Goal: Task Accomplishment & Management: Complete application form

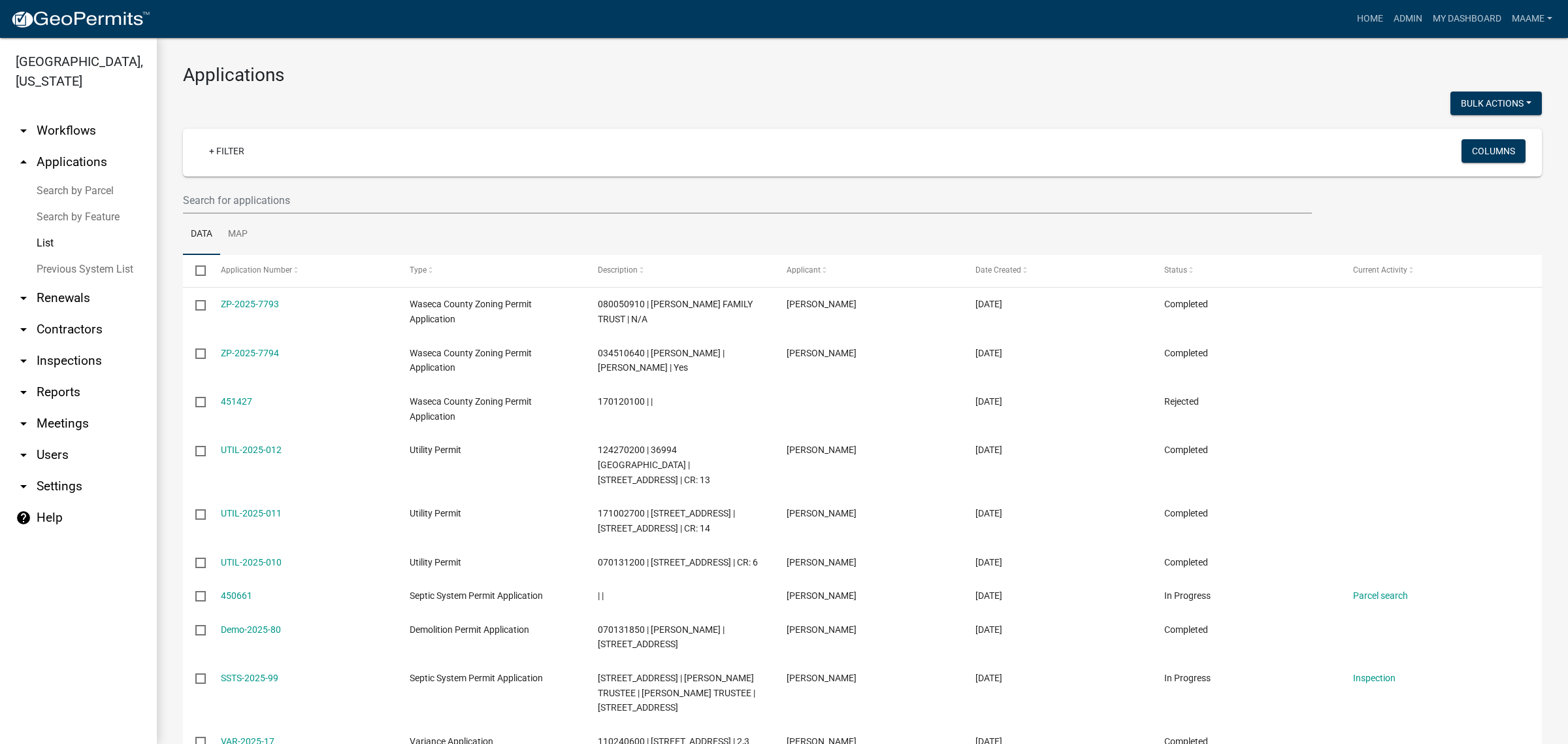
select select "2: 50"
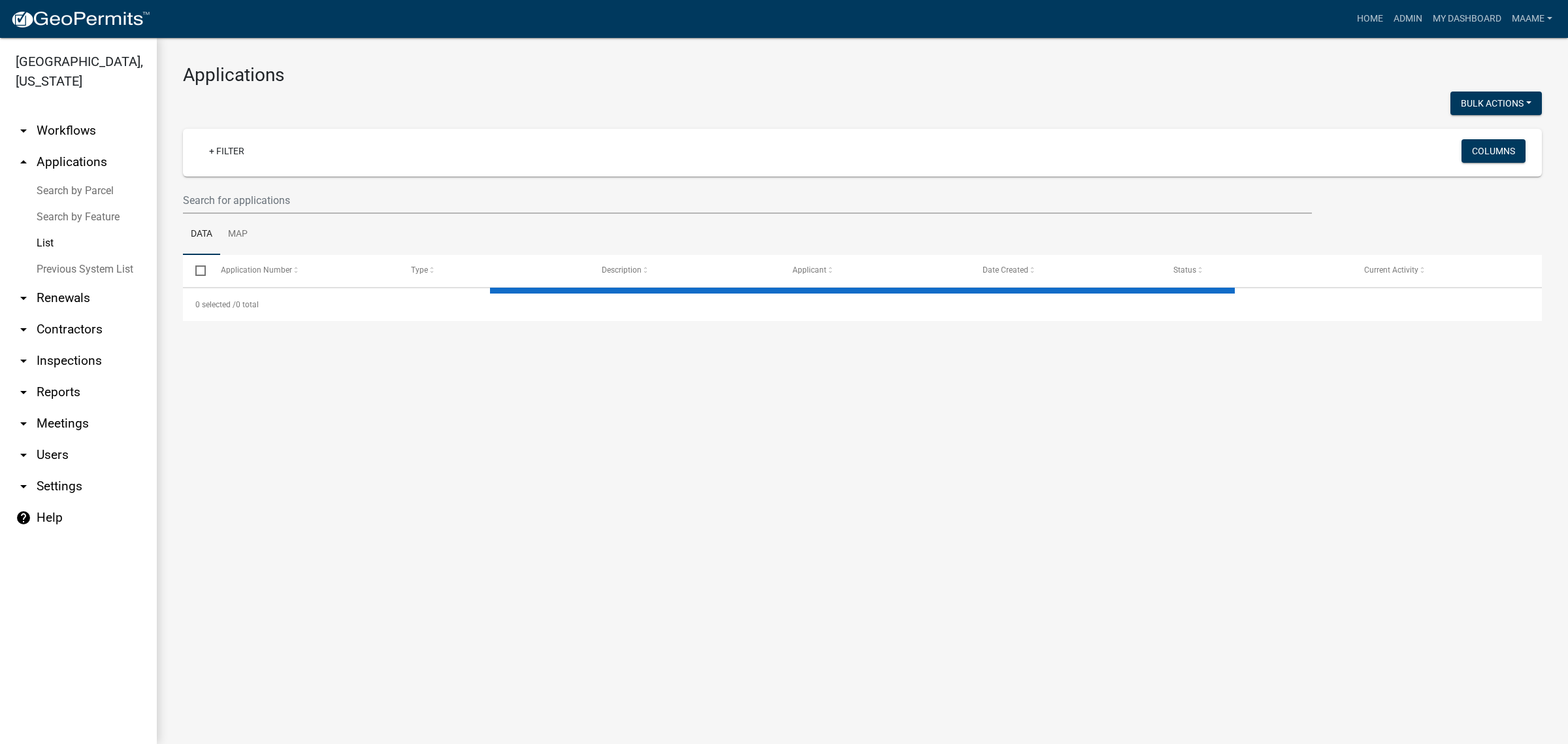
select select "2: 50"
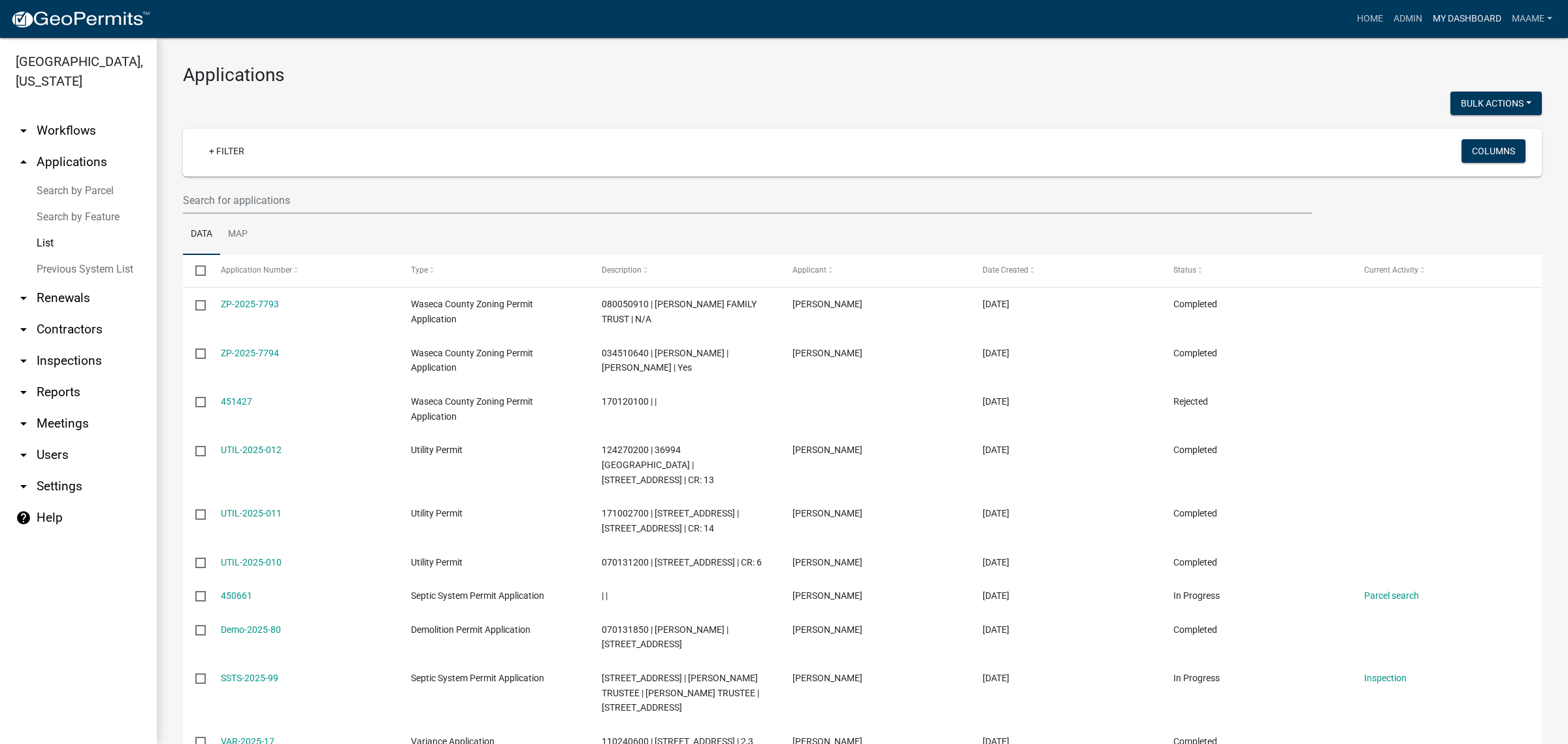
click at [1452, 24] on link "My Dashboard" at bounding box center [1467, 19] width 79 height 24
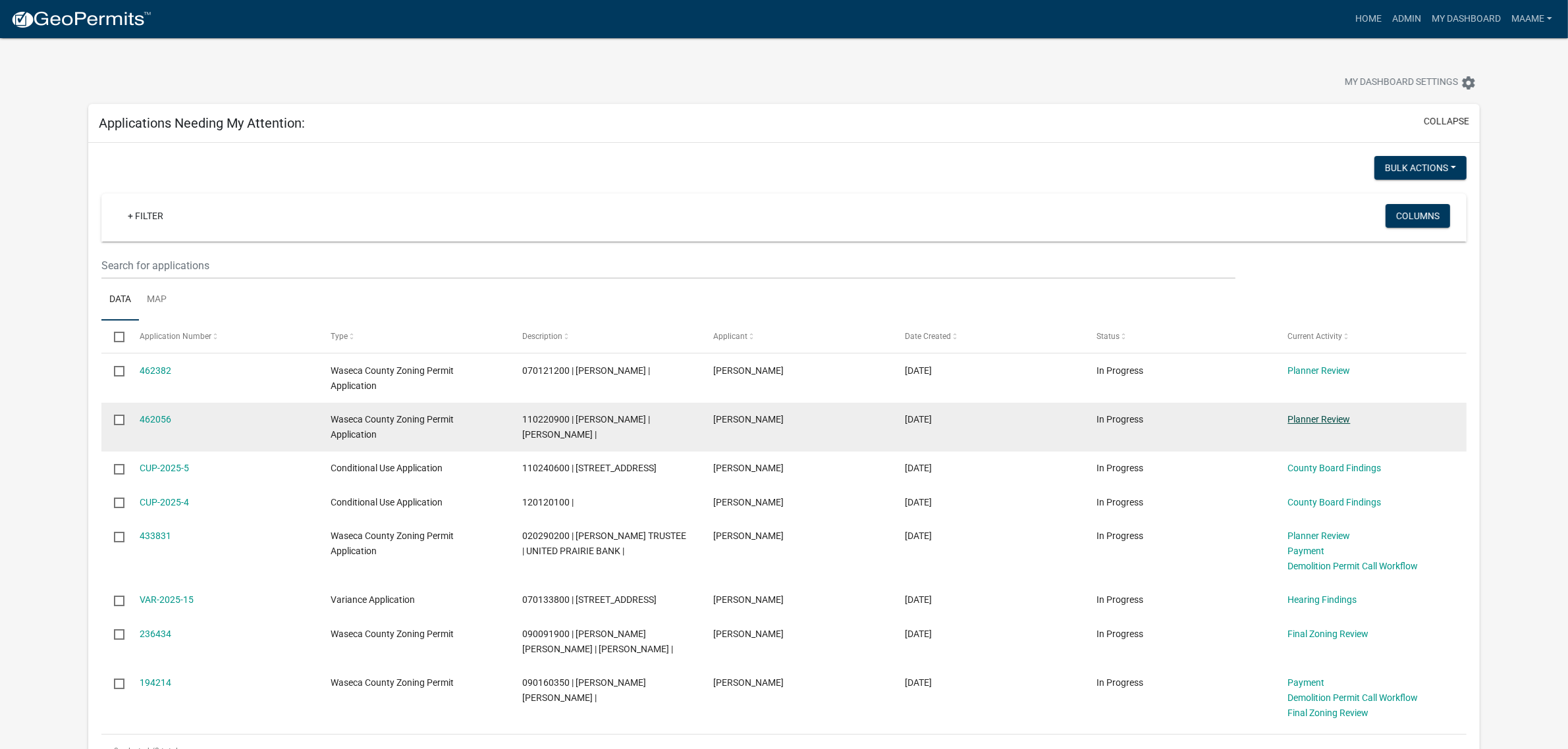
click at [1324, 419] on link "Planner Review" at bounding box center [1319, 419] width 63 height 10
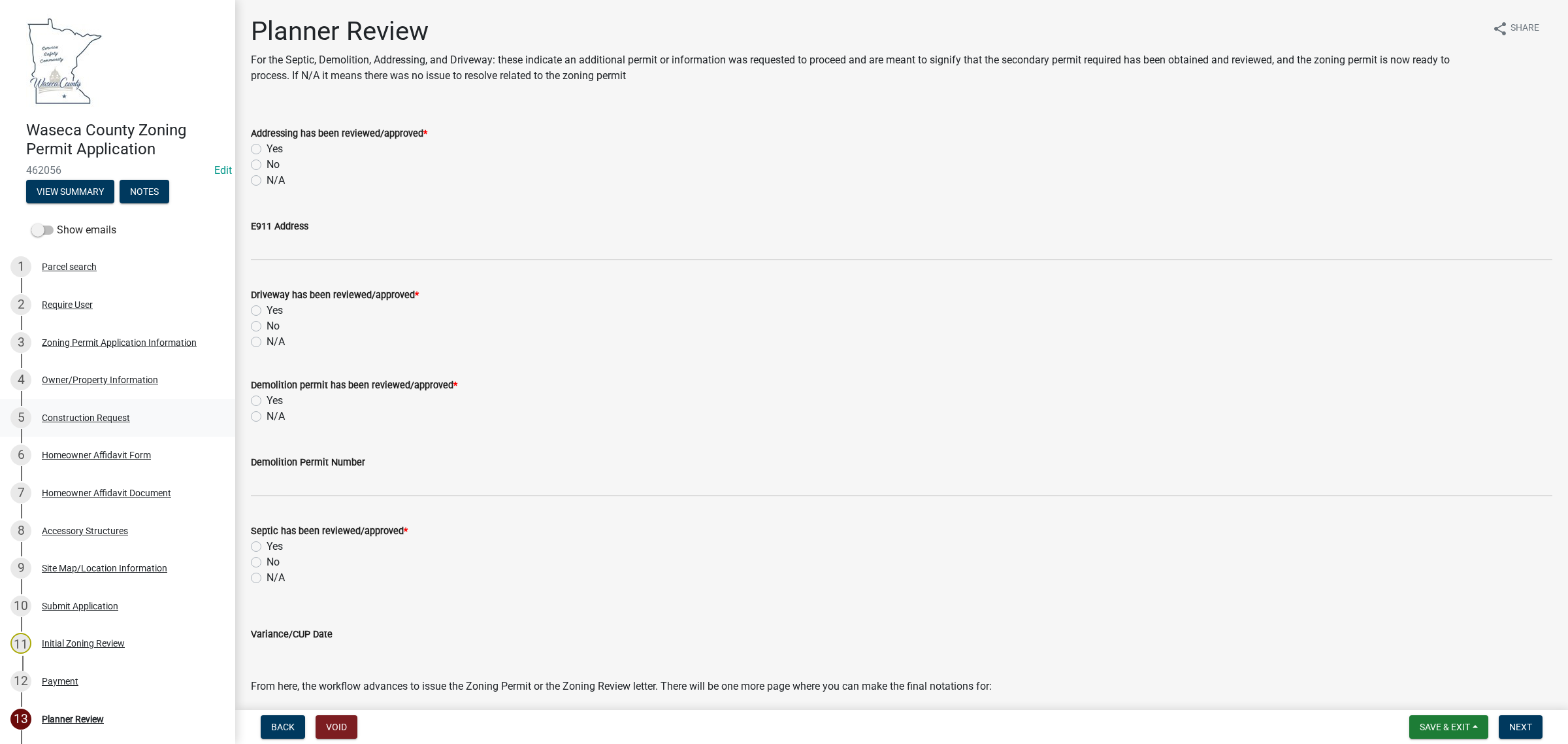
click at [38, 423] on div "5 Construction Request" at bounding box center [112, 418] width 204 height 21
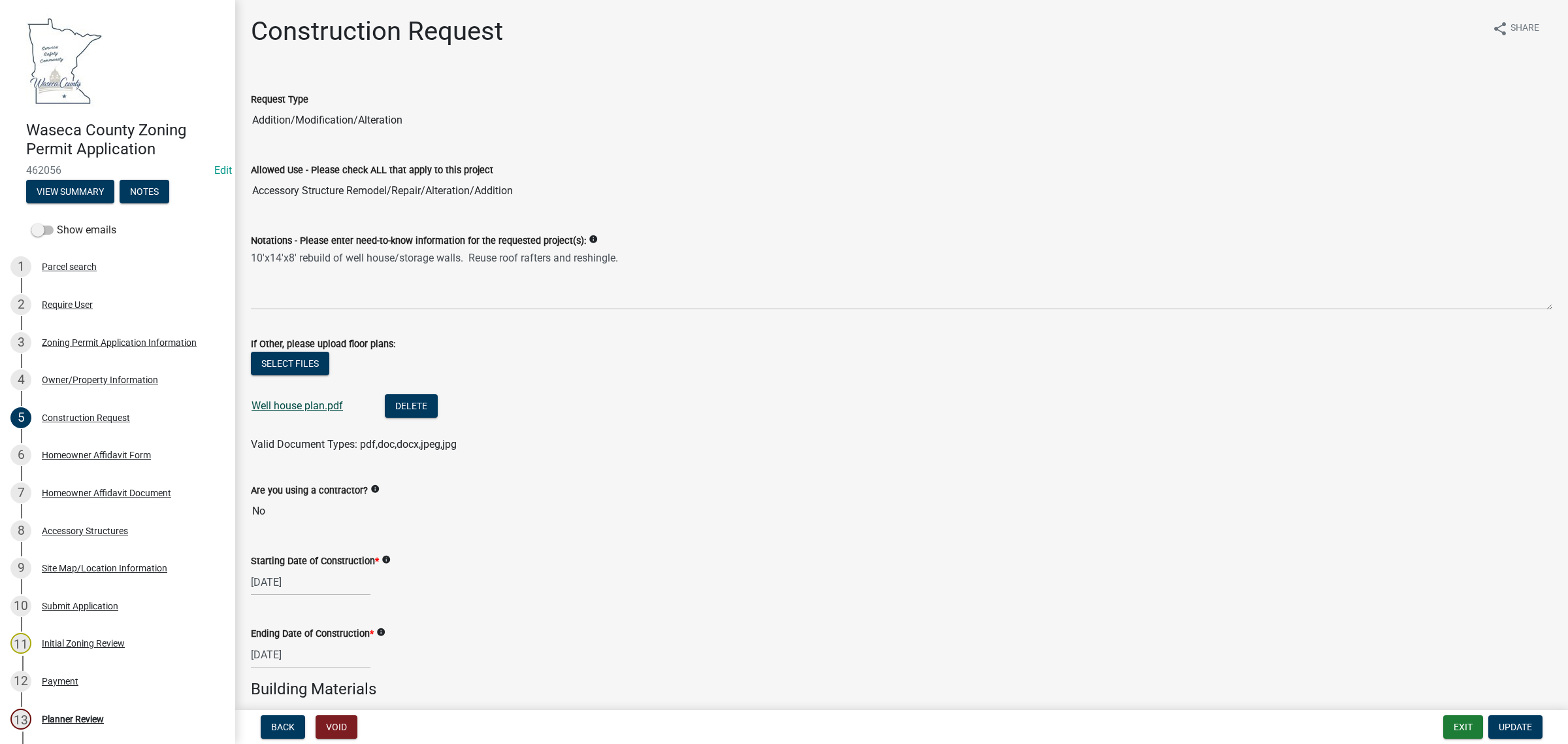
click at [273, 407] on link "Well house plan.pdf" at bounding box center [297, 406] width 91 height 13
click at [51, 536] on div "8 Accessory Structures" at bounding box center [112, 531] width 204 height 21
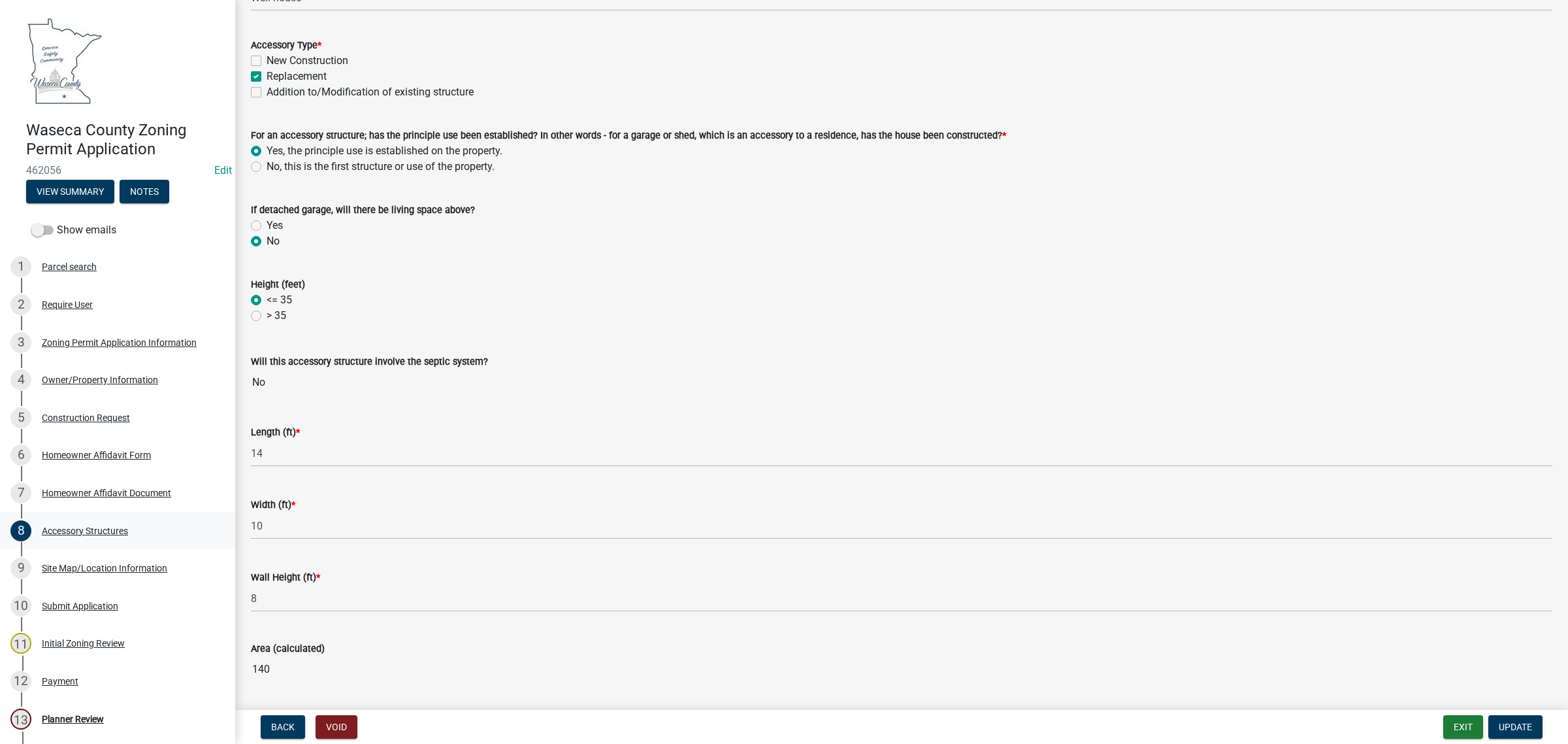
scroll to position [327, 0]
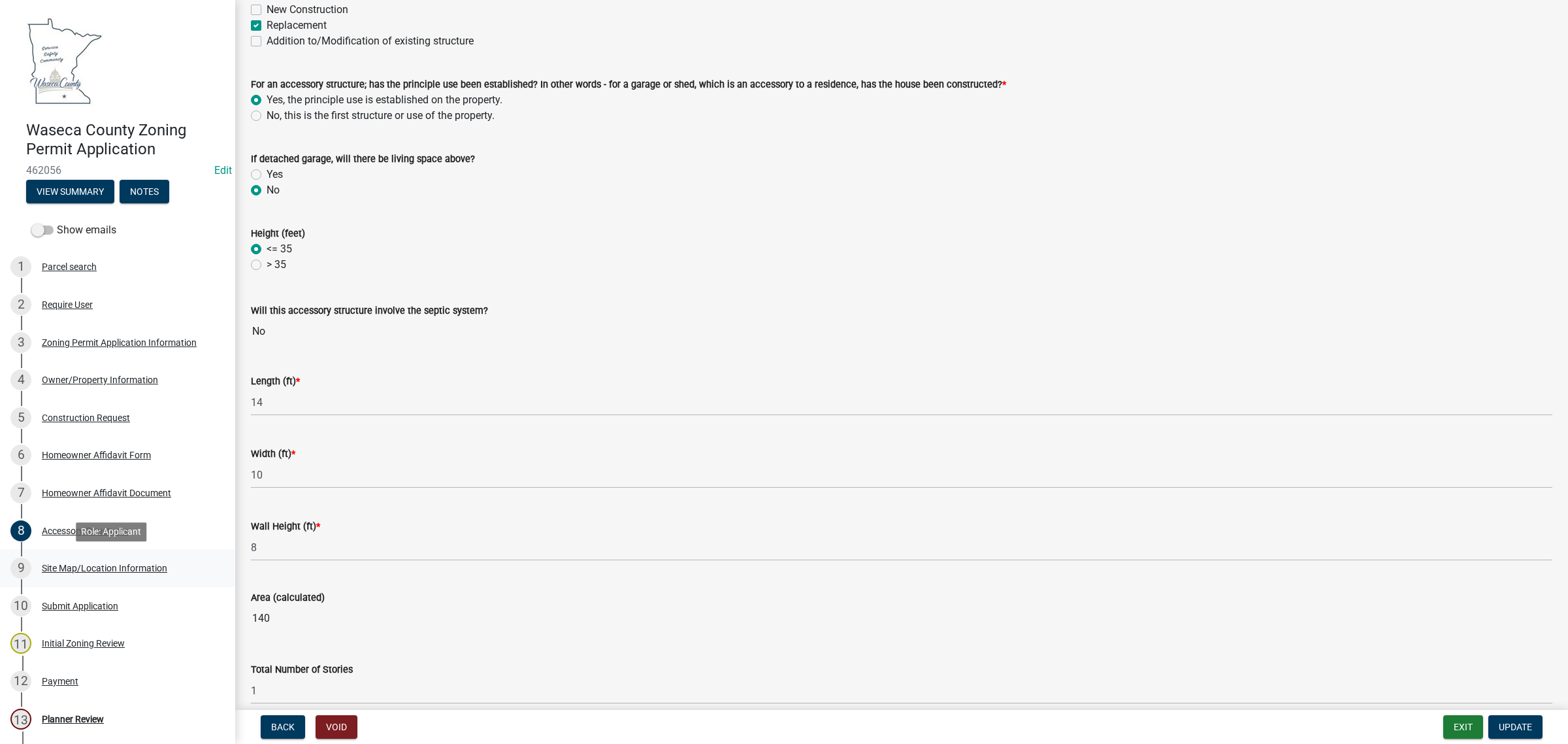
click at [89, 559] on div "9 Site Map/Location Information" at bounding box center [112, 568] width 204 height 21
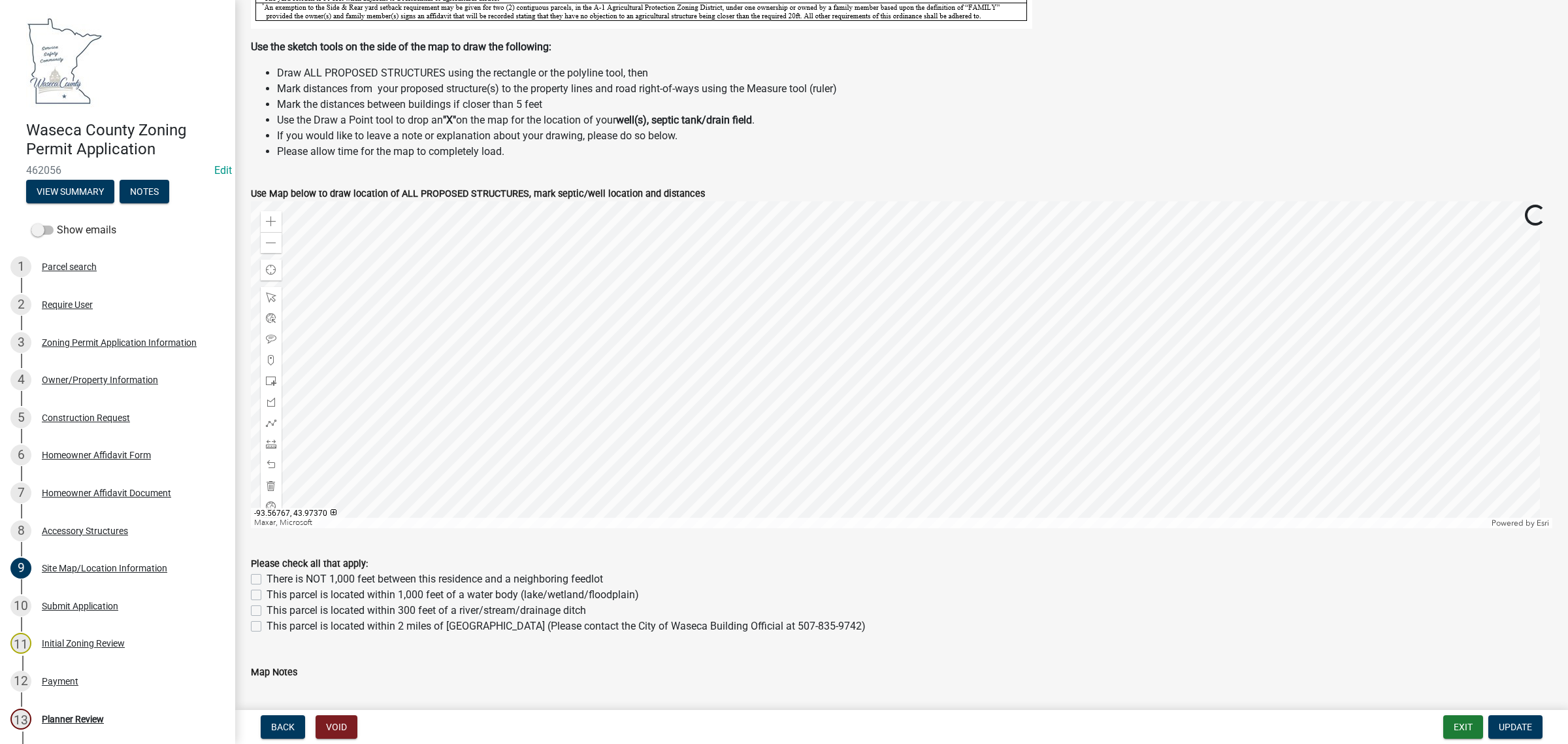
scroll to position [409, 0]
click at [271, 244] on span at bounding box center [271, 241] width 10 height 10
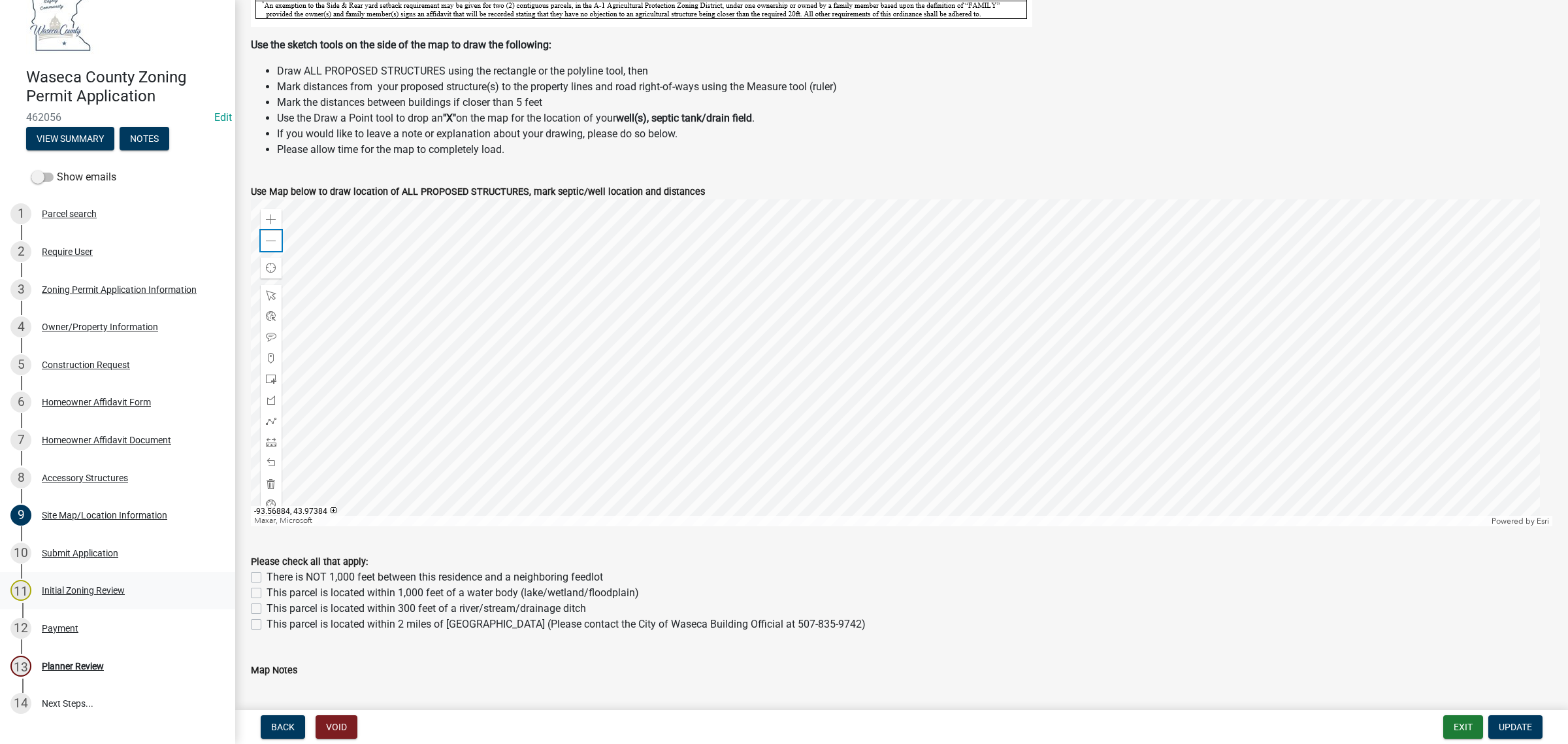
scroll to position [82, 0]
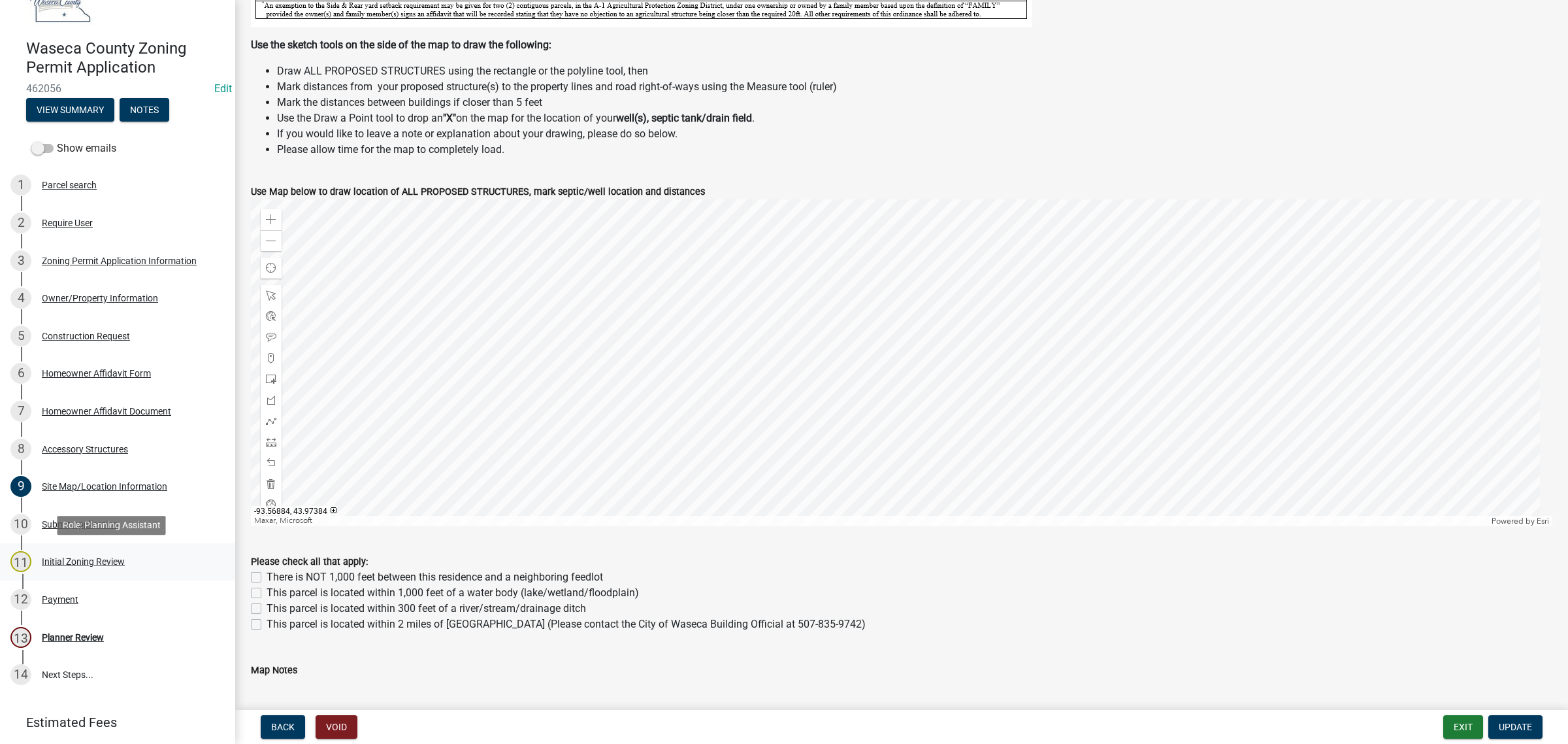
click at [58, 566] on div "Initial Zoning Review" at bounding box center [83, 562] width 83 height 9
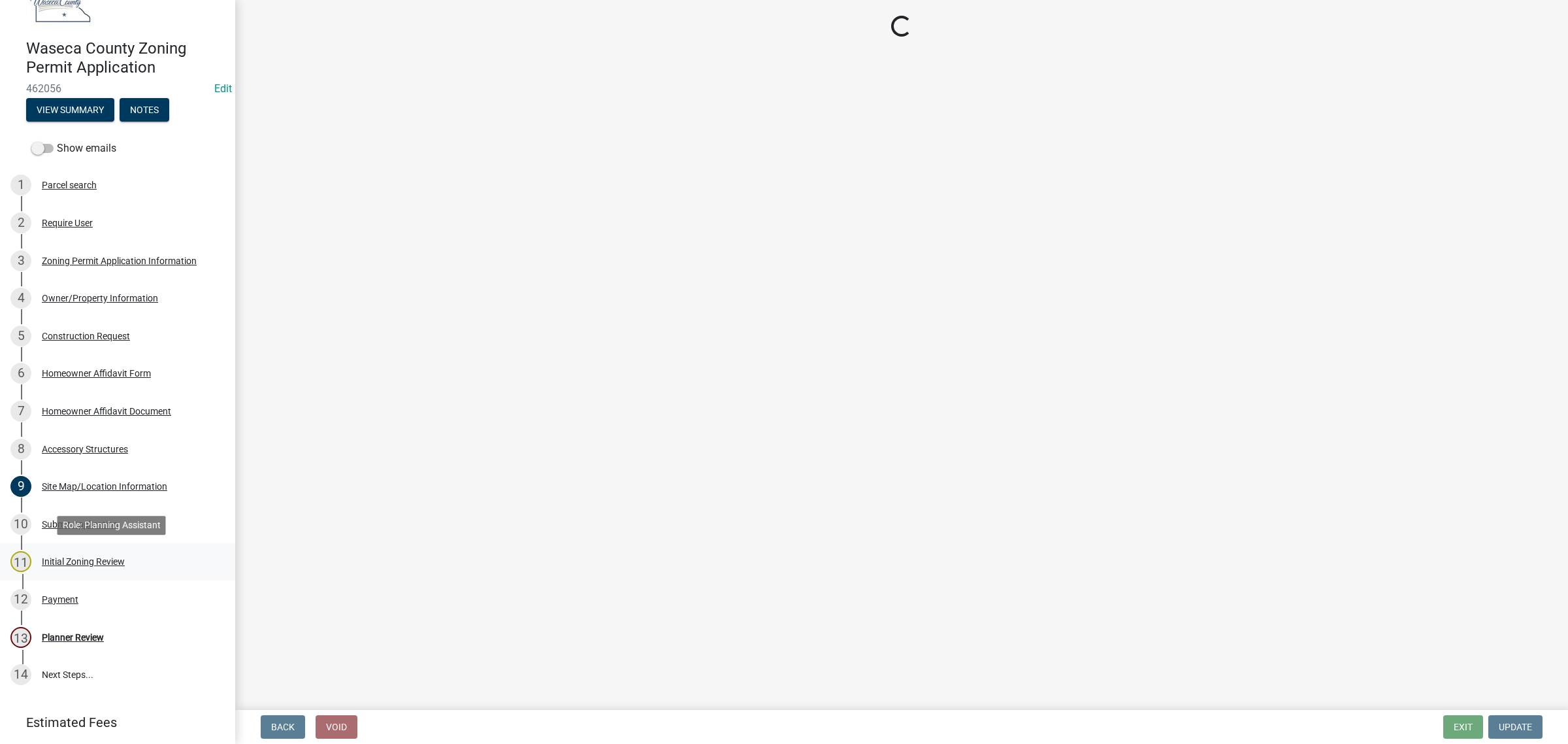
scroll to position [0, 0]
select select "9e7e0f1a-162d-468c-937f-cc7884b0d28a"
select select "6d839d38-f784-434a-a355-9dbcceaeb93c"
select select "f85b0be6-0ba0-4e52-abd8-9a831d915a76"
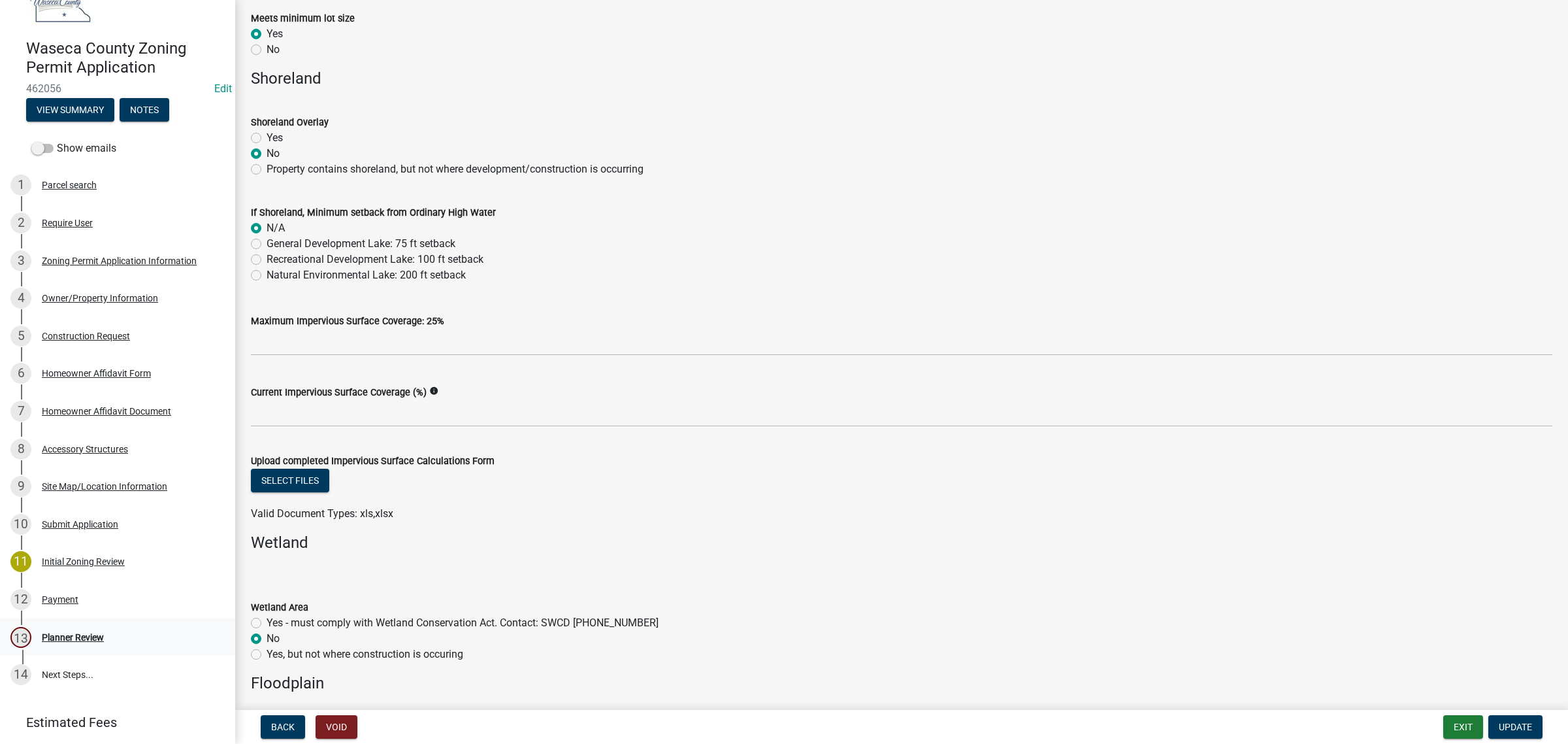
scroll to position [899, 0]
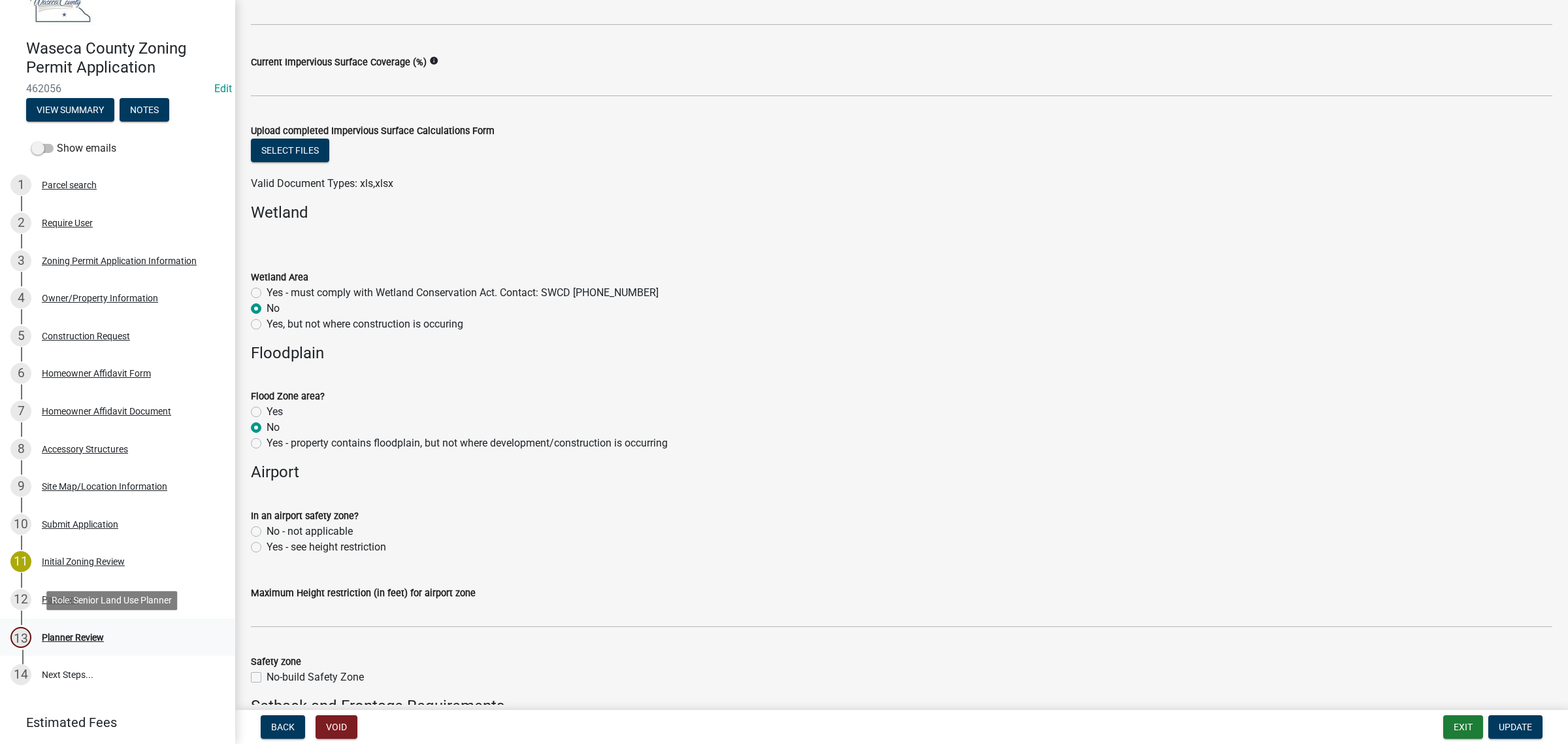
click at [57, 633] on div "Planner Review" at bounding box center [73, 637] width 62 height 9
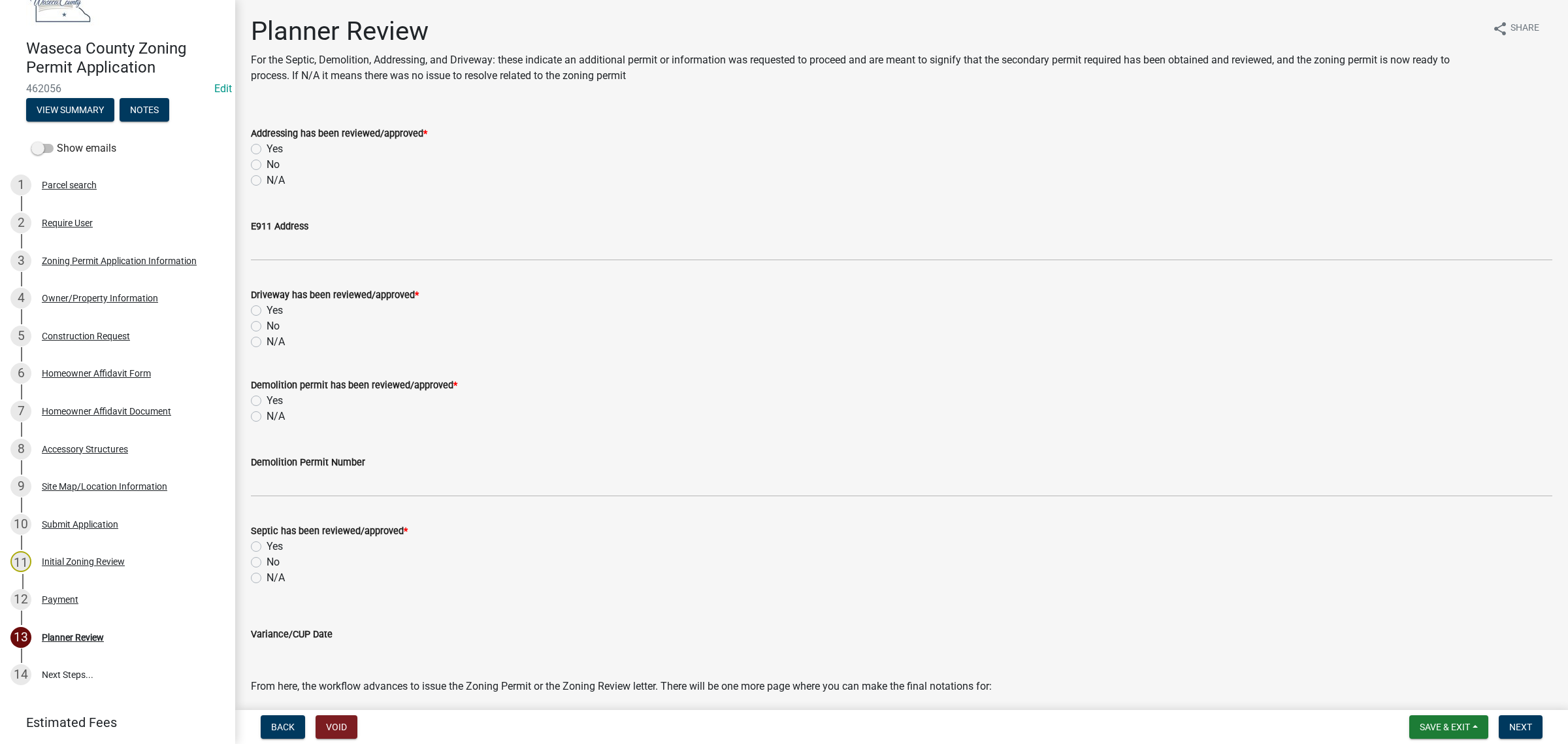
click at [267, 164] on label "No" at bounding box center [274, 165] width 13 height 16
click at [267, 164] on input "No" at bounding box center [271, 161] width 8 height 8
radio input "true"
click at [263, 180] on div "N/A" at bounding box center [902, 180] width 1302 height 16
click at [274, 344] on label "N/A" at bounding box center [276, 341] width 19 height 16
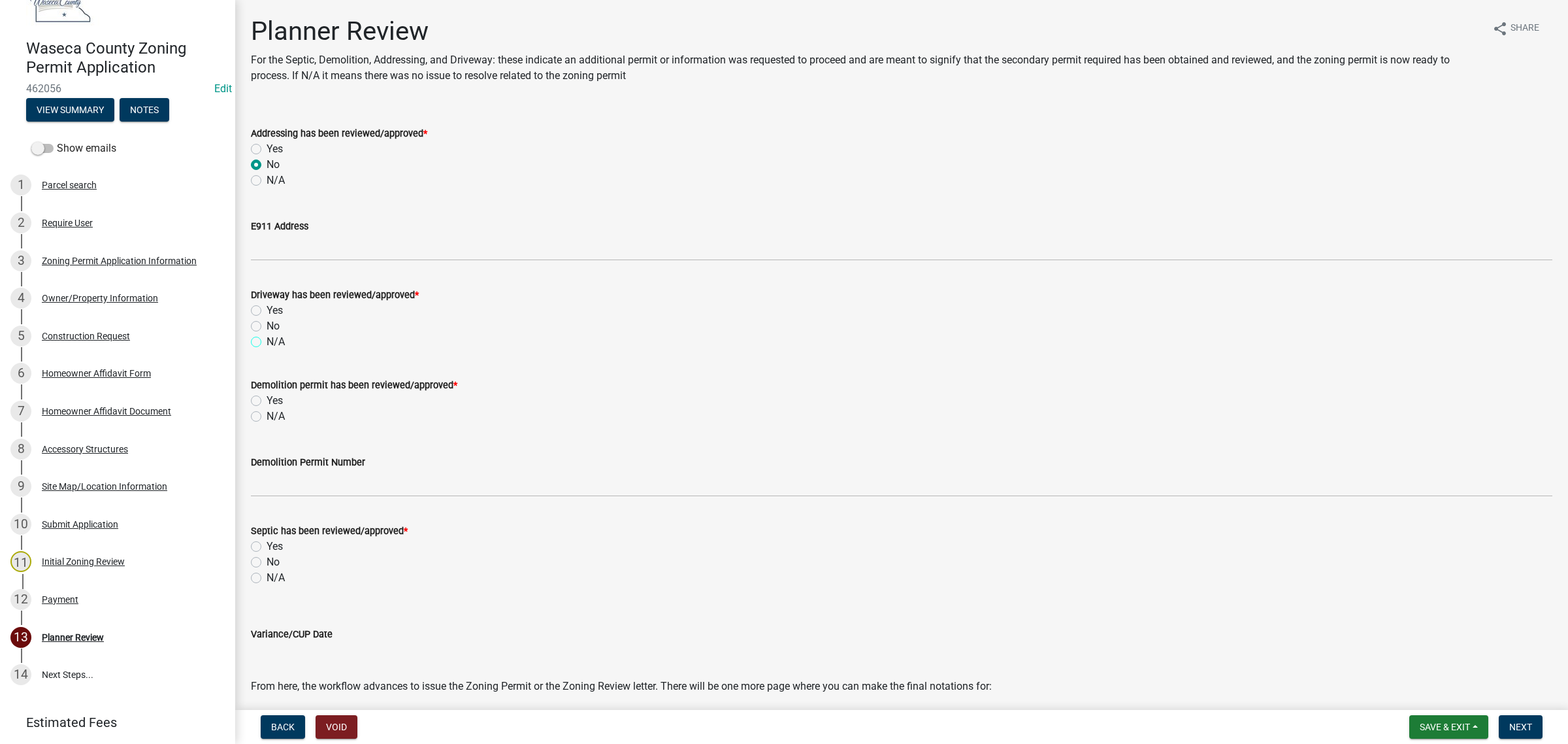
click at [274, 343] on input "N/A" at bounding box center [271, 338] width 8 height 8
radio input "true"
click at [271, 418] on label "N/A" at bounding box center [276, 416] width 19 height 16
click at [271, 417] on input "N/A" at bounding box center [271, 412] width 8 height 8
radio input "true"
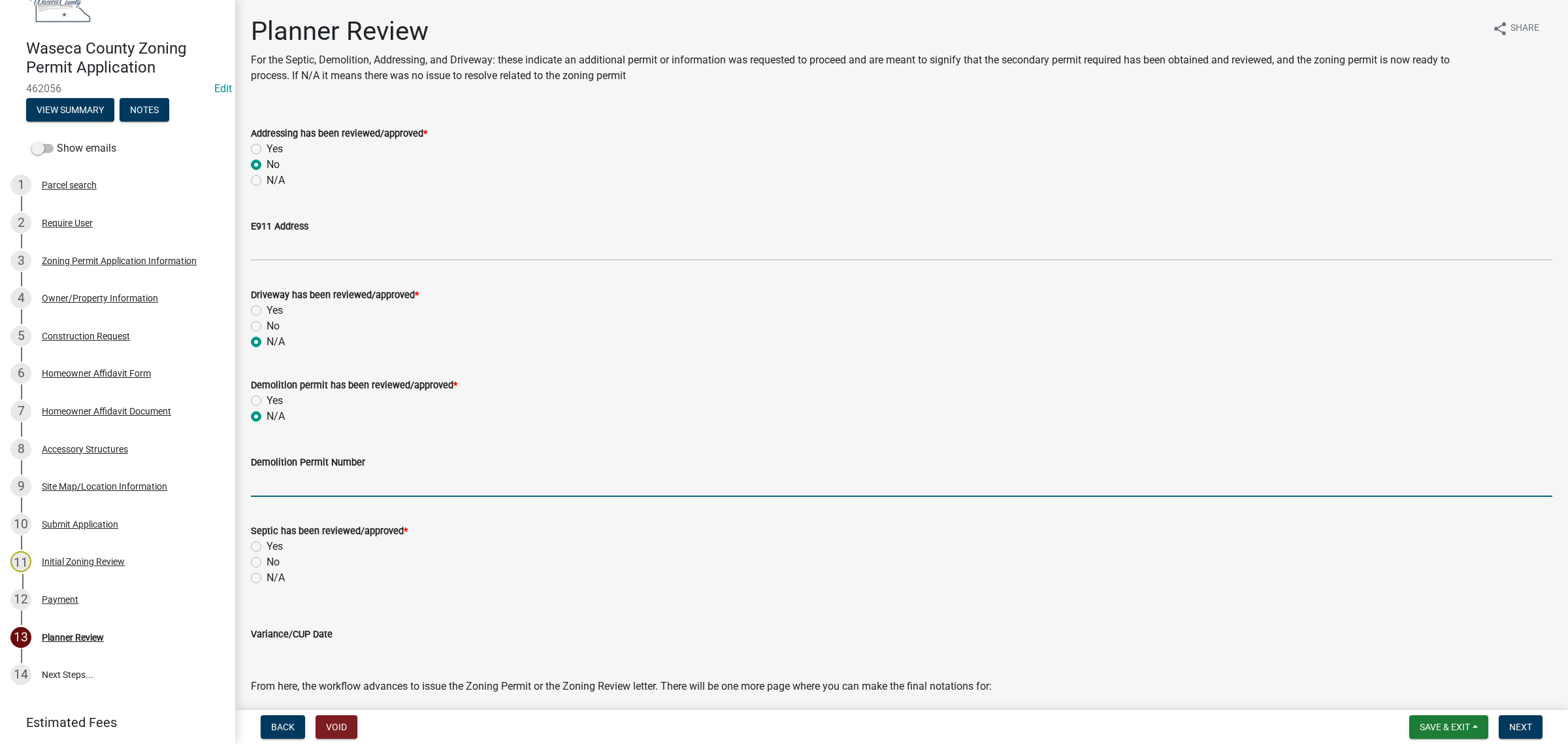
click at [301, 487] on input "Demolition Permit Number" at bounding box center [902, 484] width 1302 height 27
type input "M"
type input "Replacement Wellhouse"
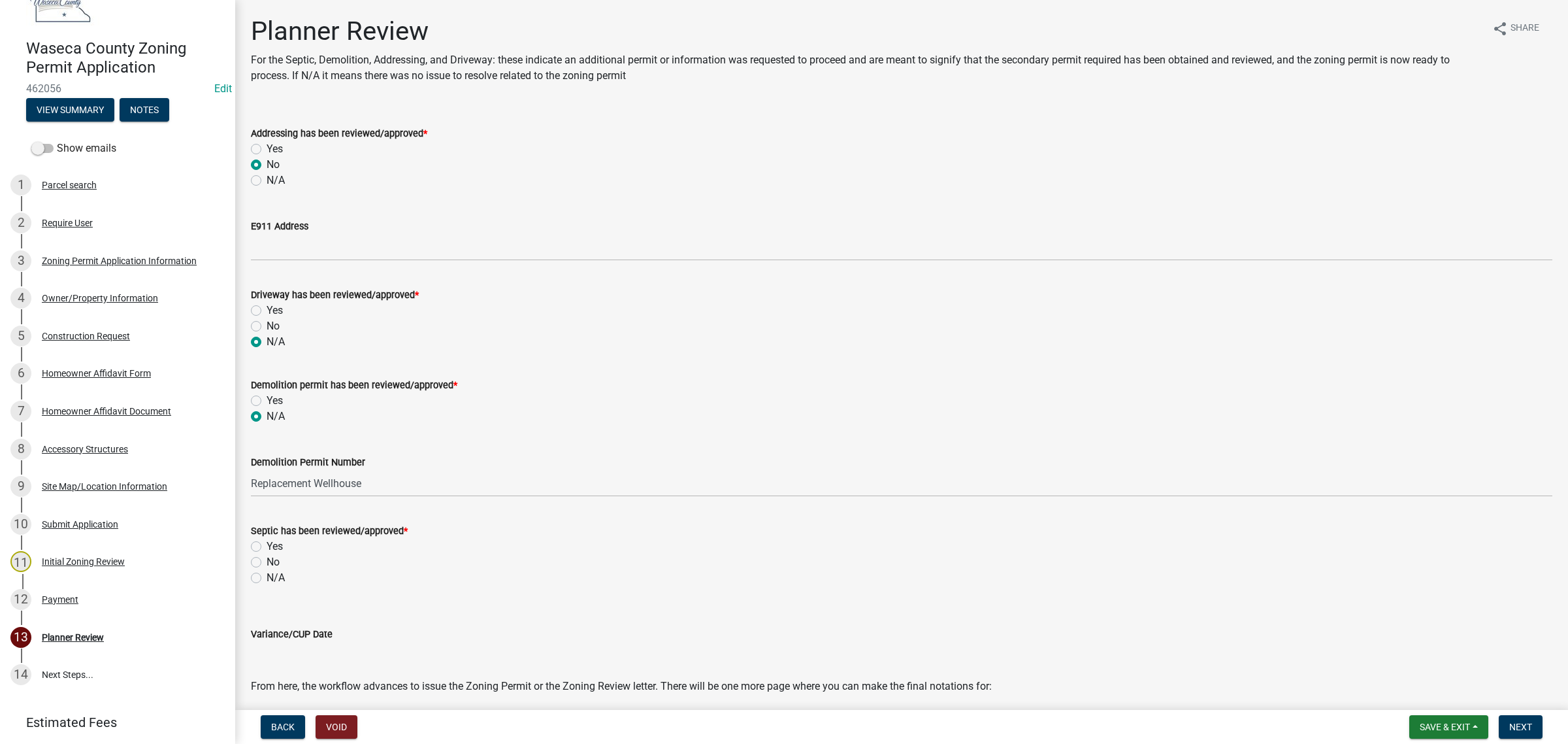
click at [276, 579] on label "N/A" at bounding box center [276, 578] width 19 height 16
click at [275, 579] on input "N/A" at bounding box center [271, 574] width 8 height 8
radio input "true"
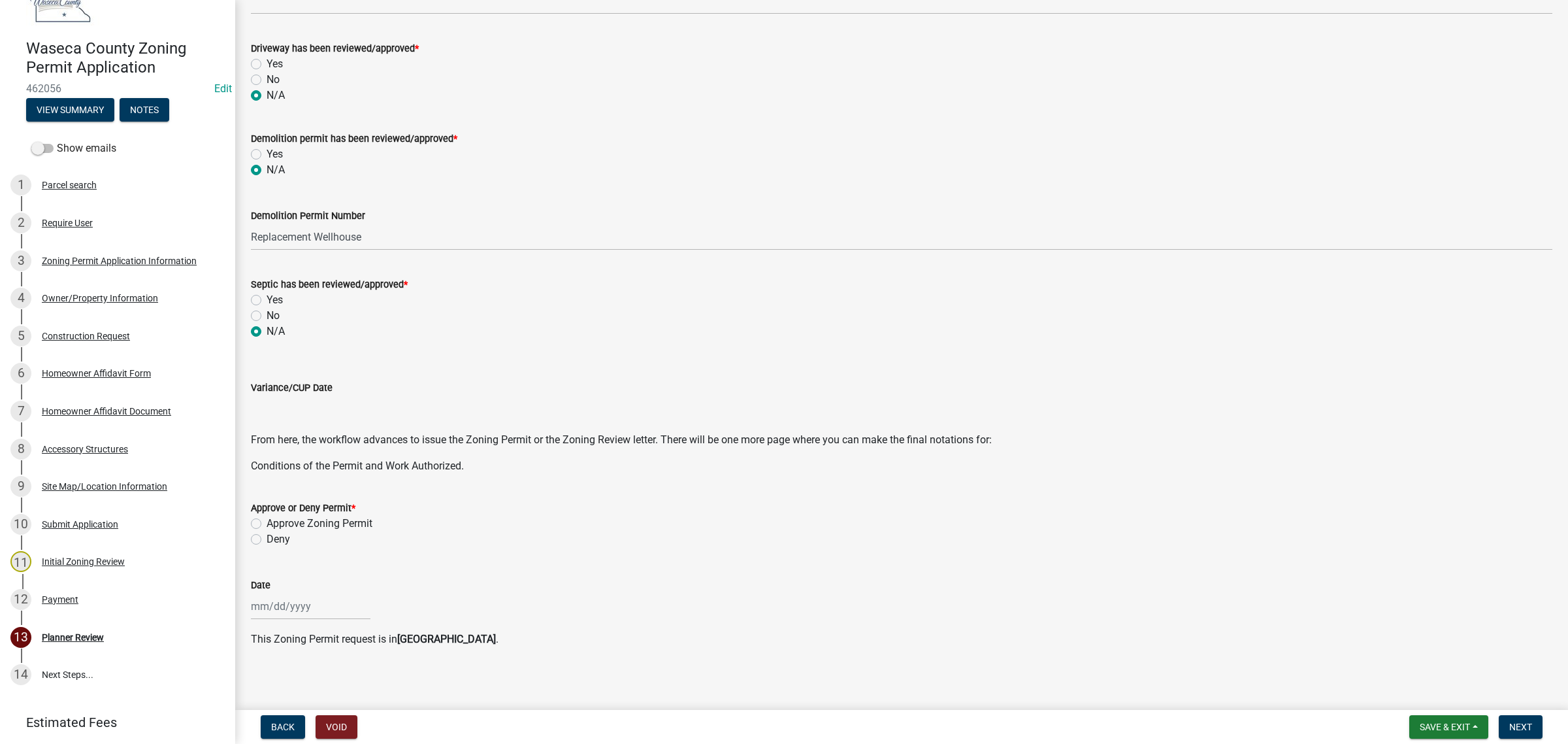
scroll to position [250, 0]
click at [298, 521] on label "Approve Zoning Permit" at bounding box center [320, 520] width 106 height 16
click at [275, 521] on input "Approve Zoning Permit" at bounding box center [271, 516] width 8 height 8
radio input "true"
select select "8"
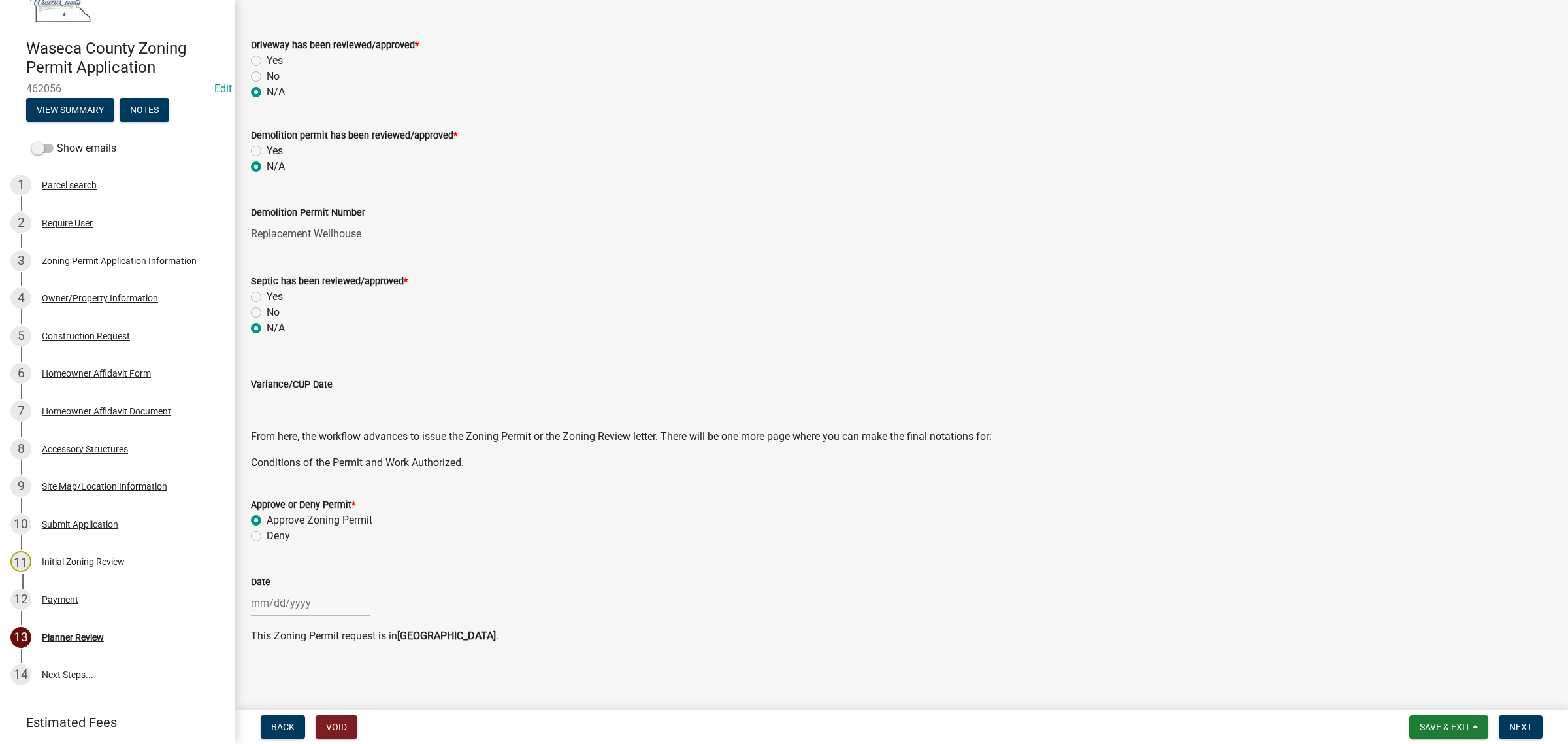
select select "2025"
click at [288, 602] on div "[PERSON_NAME] Feb Mar Apr [PERSON_NAME][DATE] Oct Nov [DATE] 1526 1527 1528 152…" at bounding box center [310, 603] width 119 height 27
click at [285, 512] on div "12" at bounding box center [285, 513] width 21 height 21
type input "[DATE]"
click at [1524, 726] on span "Next" at bounding box center [1521, 727] width 23 height 10
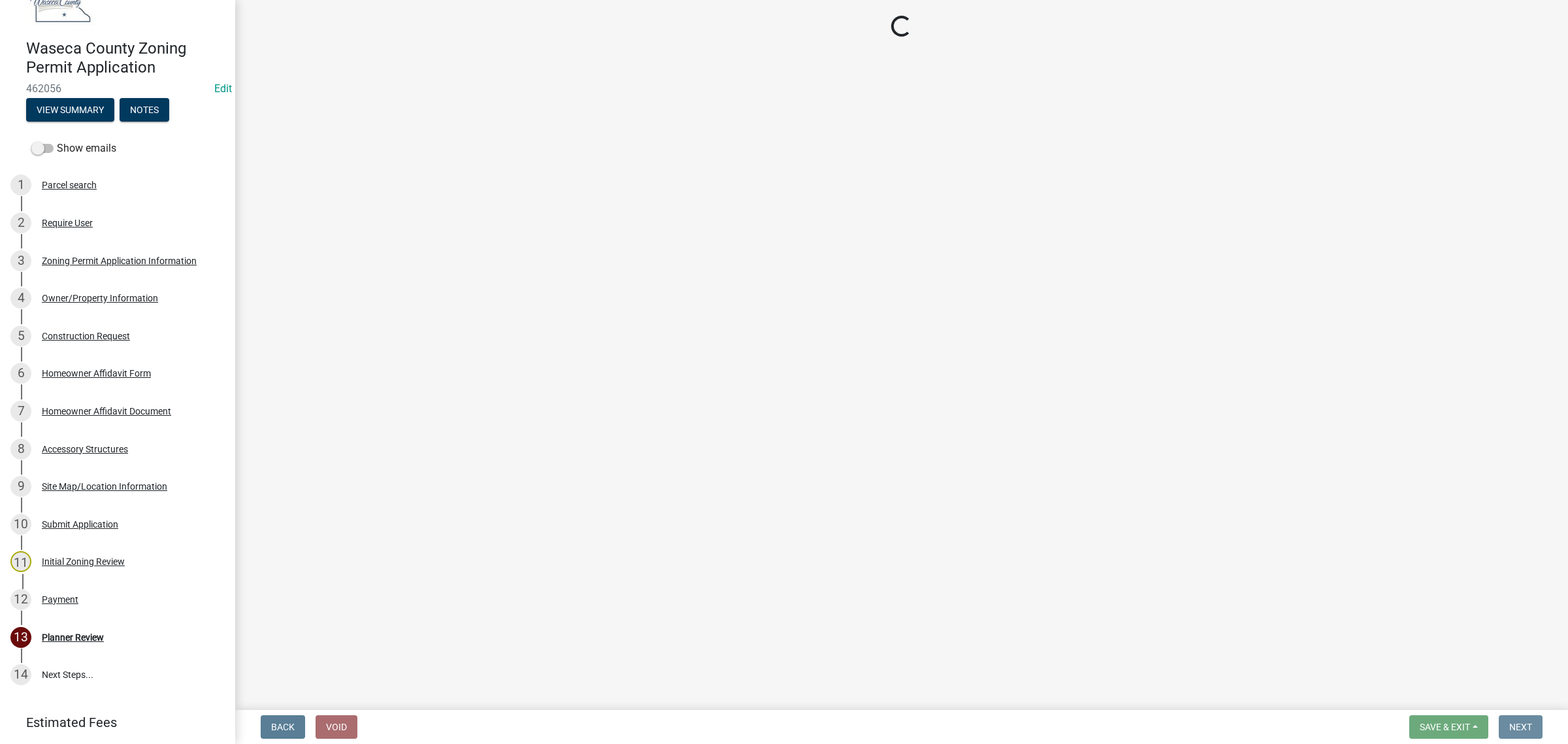
scroll to position [0, 0]
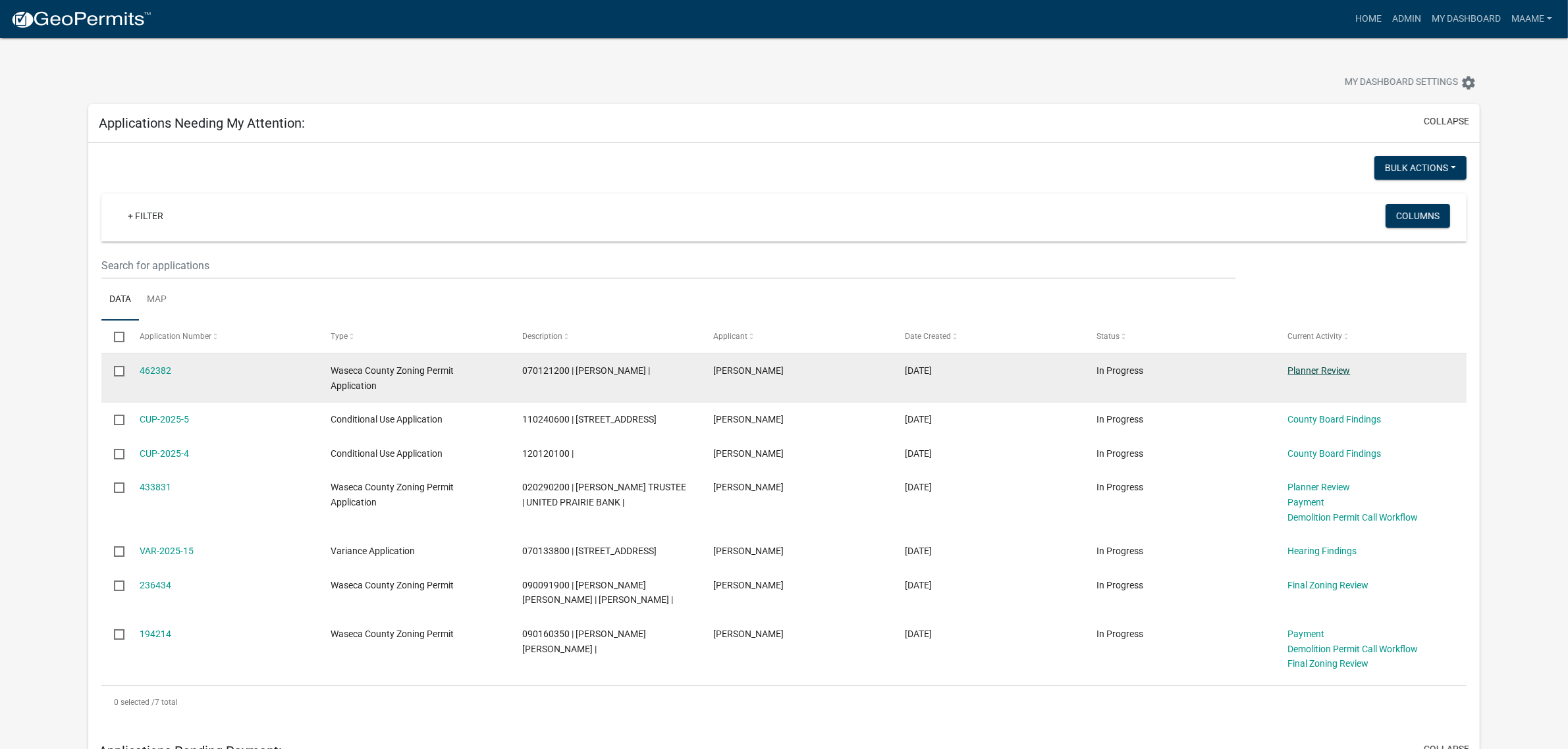
click at [1302, 373] on link "Planner Review" at bounding box center [1319, 370] width 63 height 10
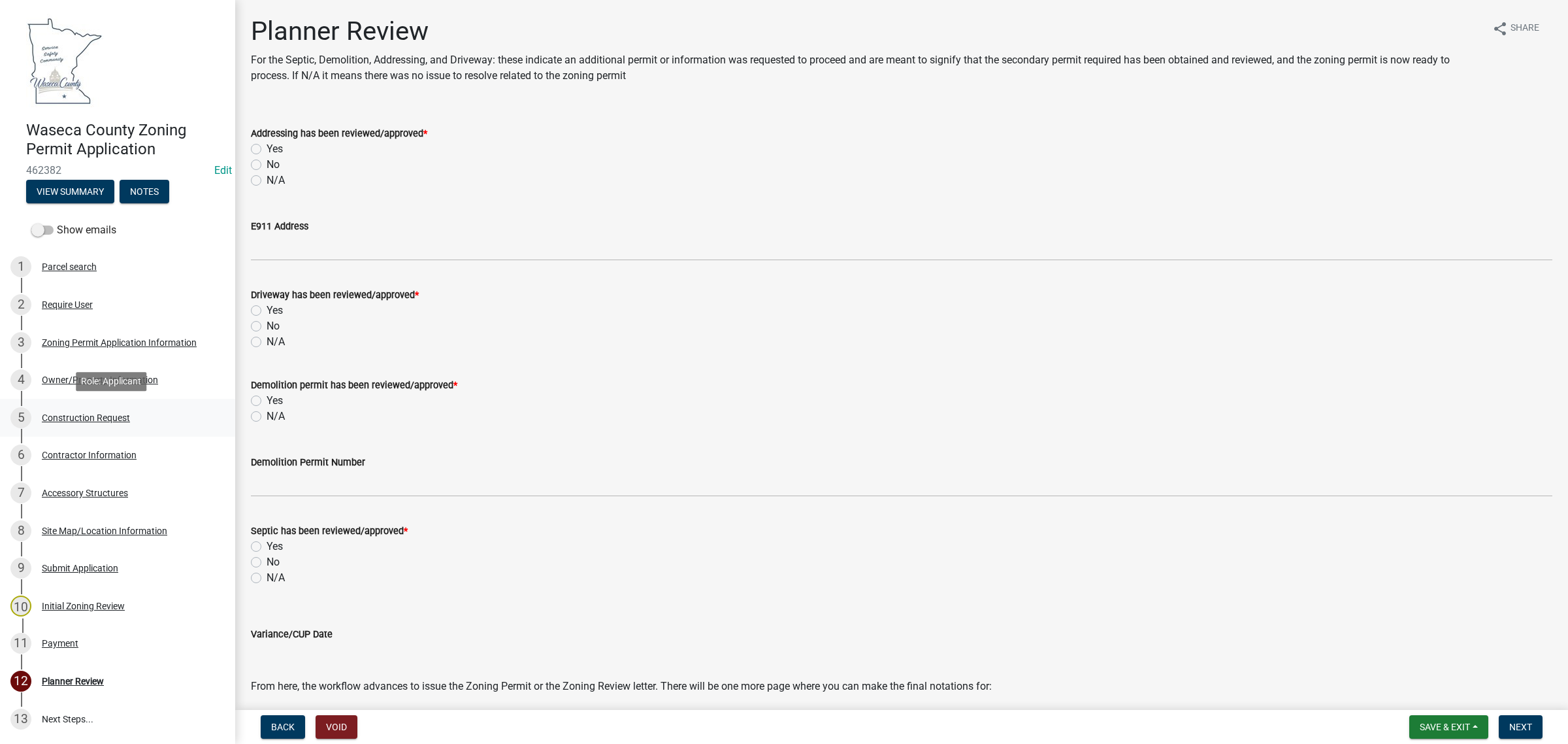
click at [57, 416] on div "Construction Request" at bounding box center [85, 418] width 88 height 9
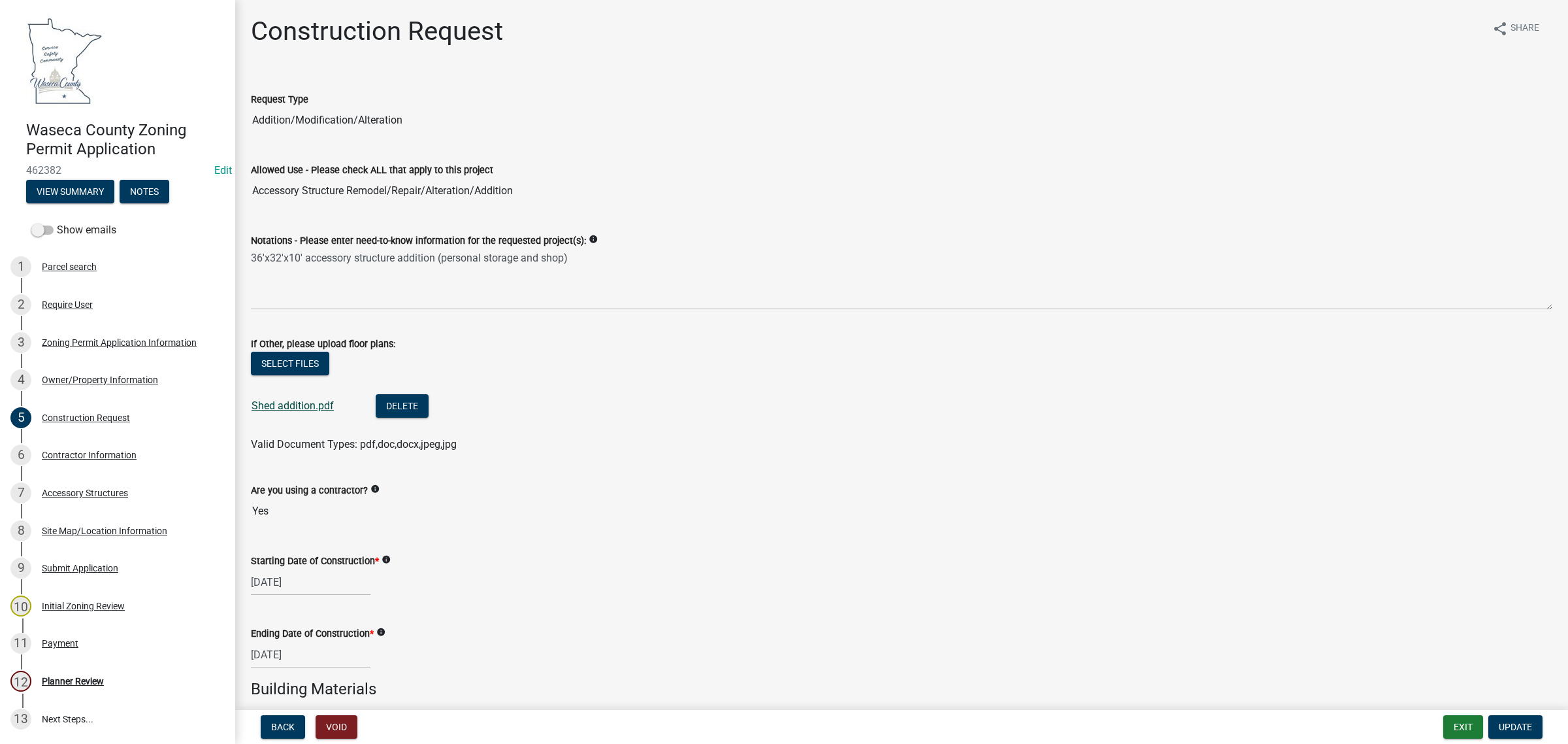
click at [271, 403] on link "Shed addition.pdf" at bounding box center [292, 406] width 82 height 13
click at [90, 676] on div "Planner Review" at bounding box center [73, 681] width 62 height 9
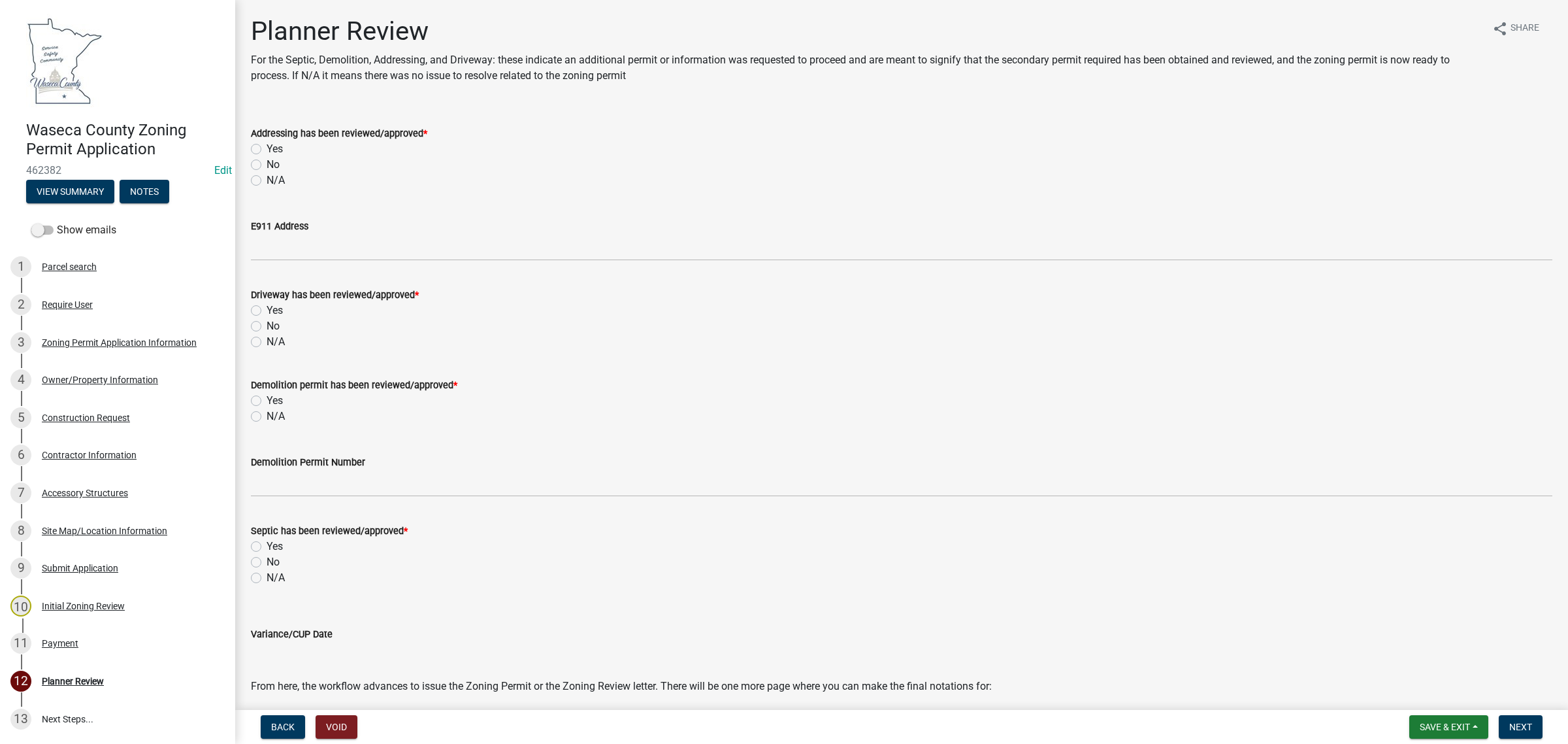
click at [267, 180] on label "N/A" at bounding box center [276, 180] width 19 height 16
click at [267, 180] on input "N/A" at bounding box center [271, 177] width 8 height 8
radio input "true"
click at [273, 342] on label "N/A" at bounding box center [276, 341] width 19 height 16
click at [273, 342] on input "N/A" at bounding box center [271, 338] width 8 height 8
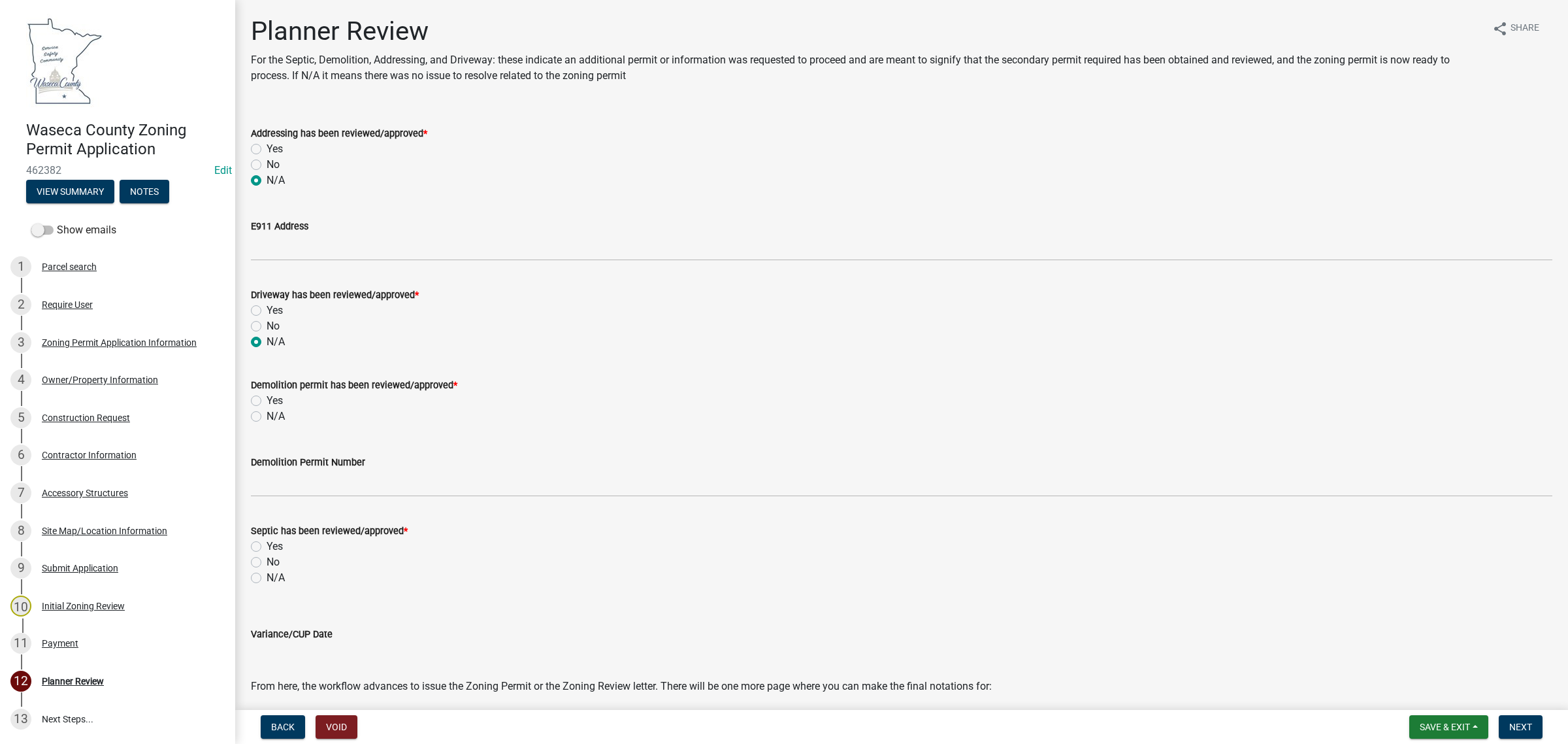
radio input "true"
click at [279, 416] on label "N/A" at bounding box center [276, 416] width 19 height 16
click at [275, 416] on input "N/A" at bounding box center [271, 412] width 8 height 8
radio input "true"
click at [276, 576] on label "N/A" at bounding box center [276, 578] width 19 height 16
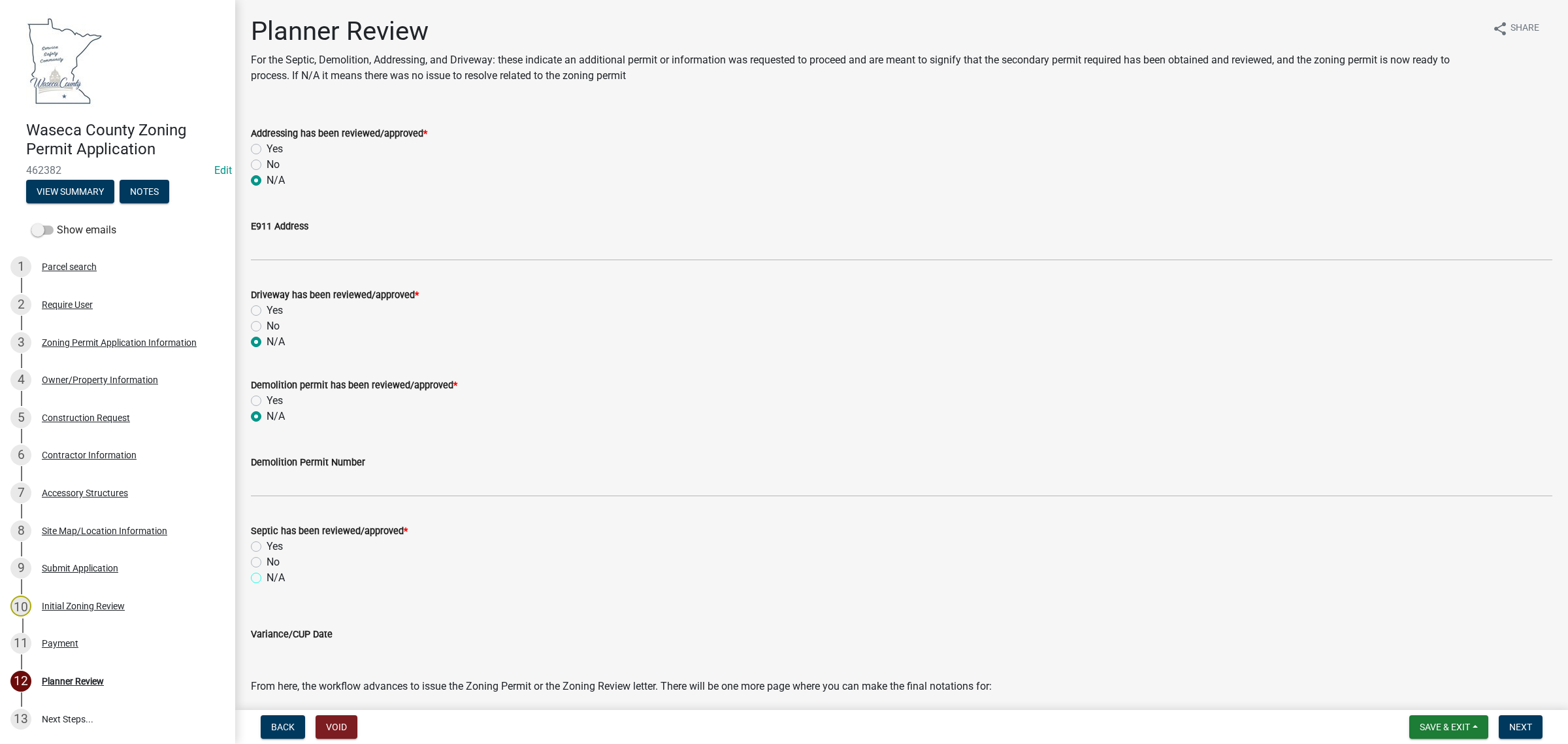
click at [275, 576] on input "N/A" at bounding box center [271, 574] width 8 height 8
radio input "true"
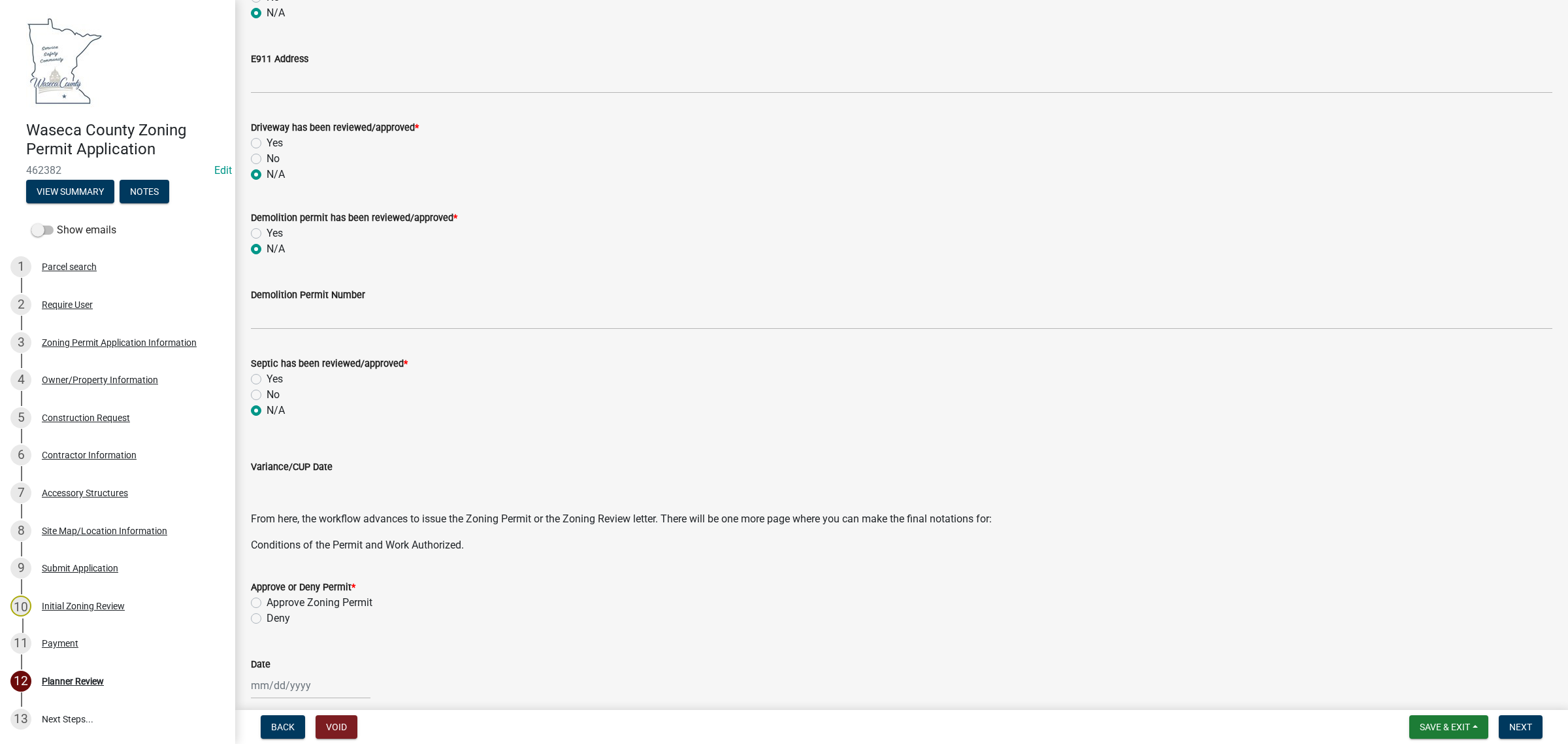
scroll to position [246, 0]
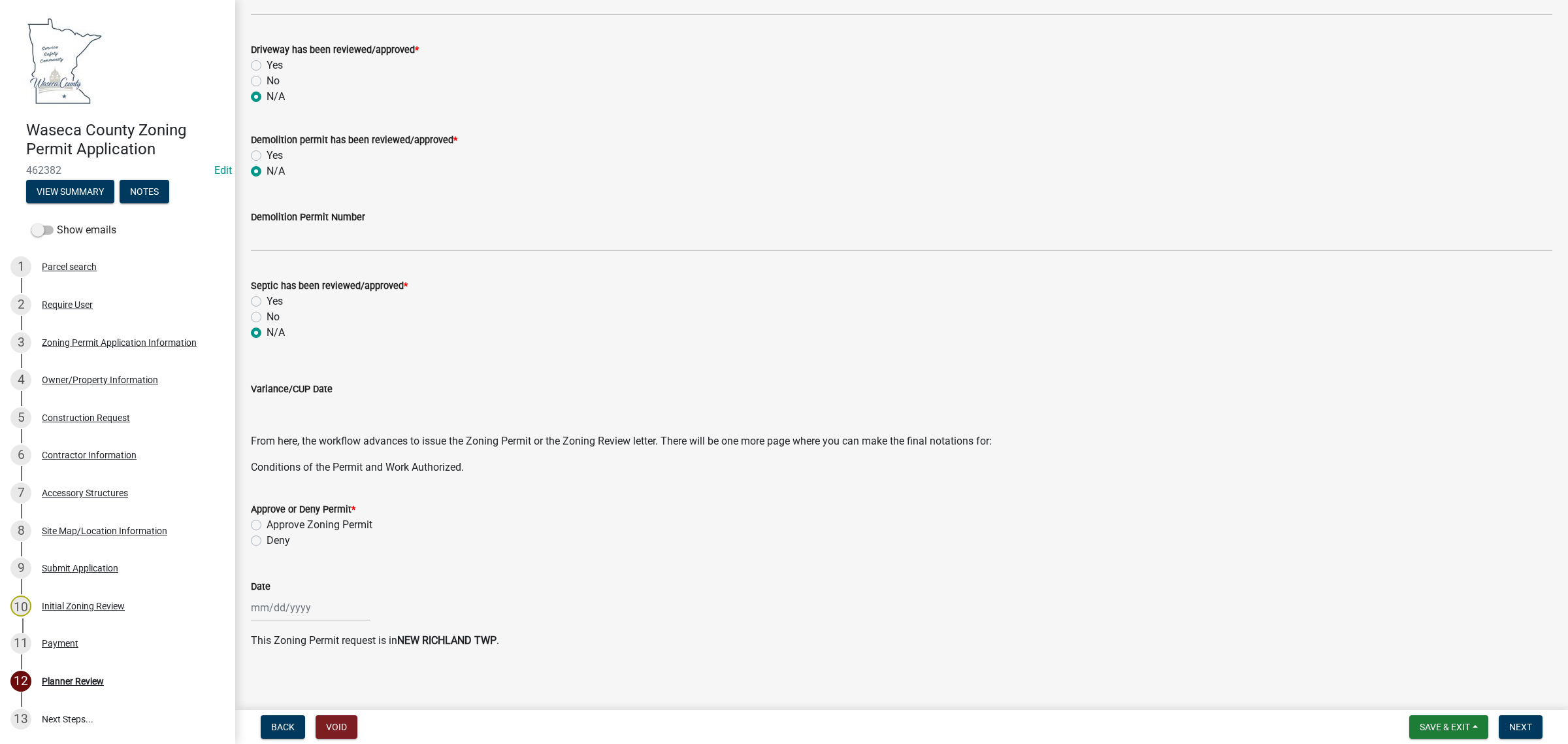
click at [298, 521] on label "Approve Zoning Permit" at bounding box center [320, 524] width 106 height 16
click at [275, 521] on input "Approve Zoning Permit" at bounding box center [271, 521] width 8 height 8
radio input "true"
select select "8"
select select "2025"
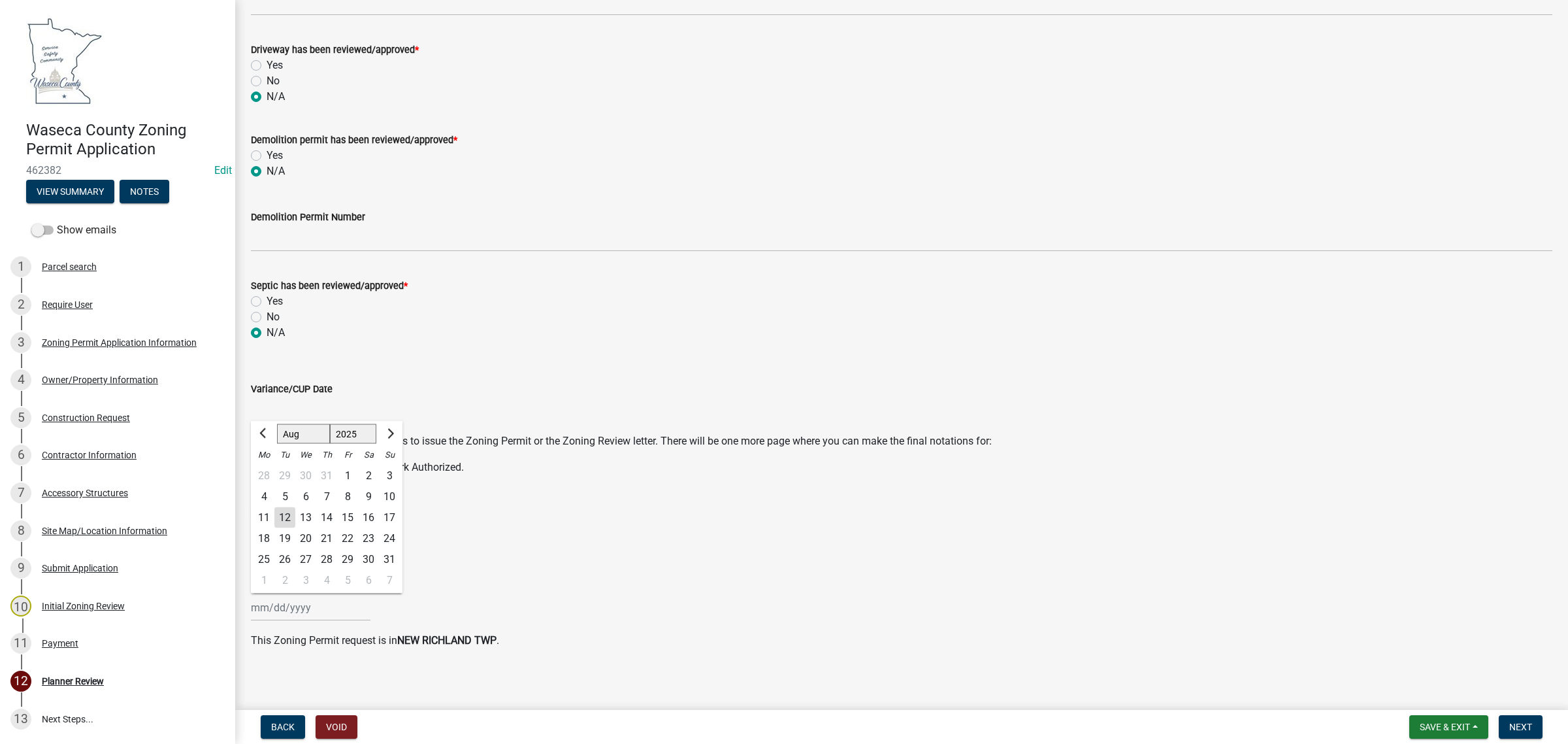
click at [304, 613] on input "Date" at bounding box center [310, 608] width 119 height 27
click at [283, 511] on div "12" at bounding box center [285, 518] width 21 height 21
type input "[DATE]"
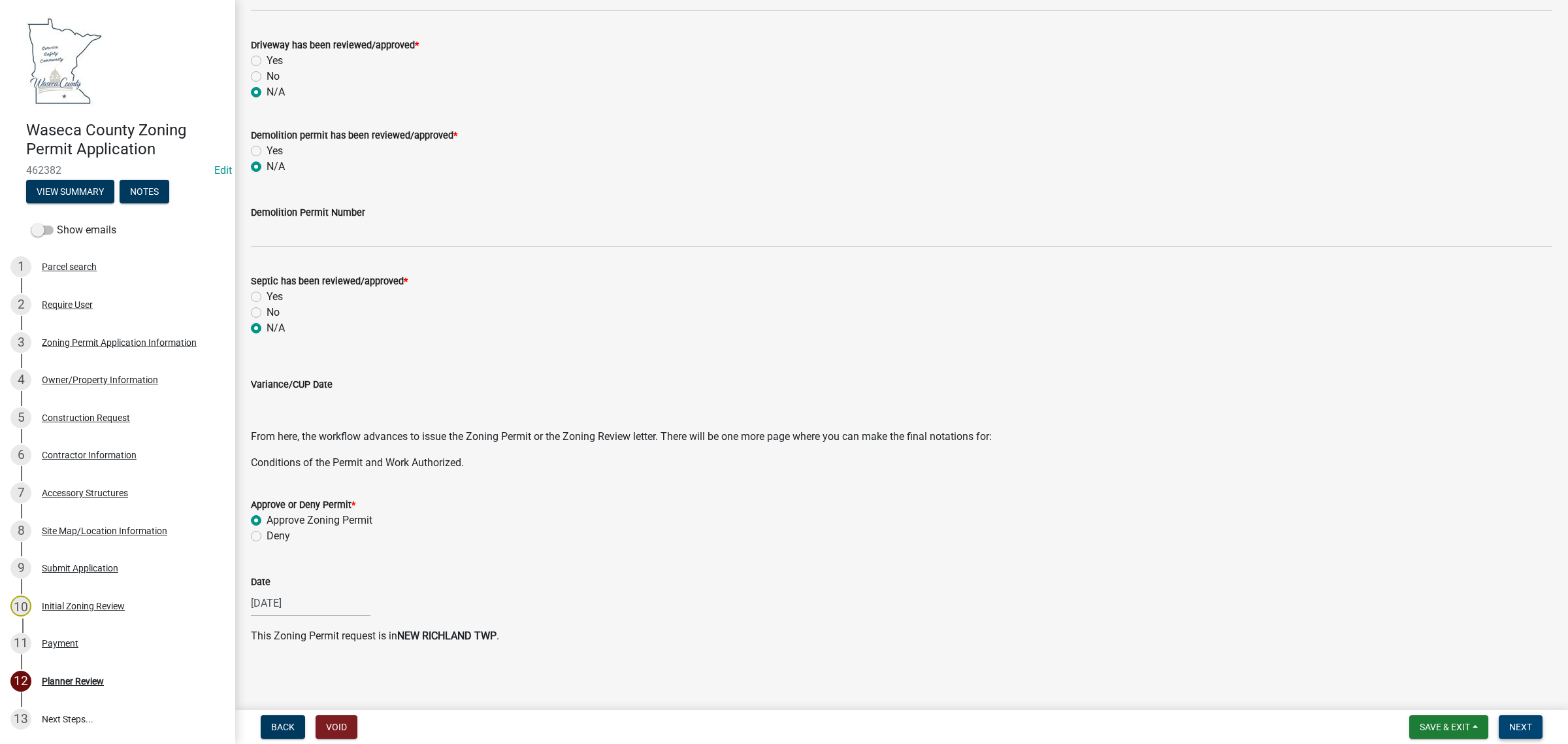
click at [1516, 732] on span "Next" at bounding box center [1521, 727] width 23 height 10
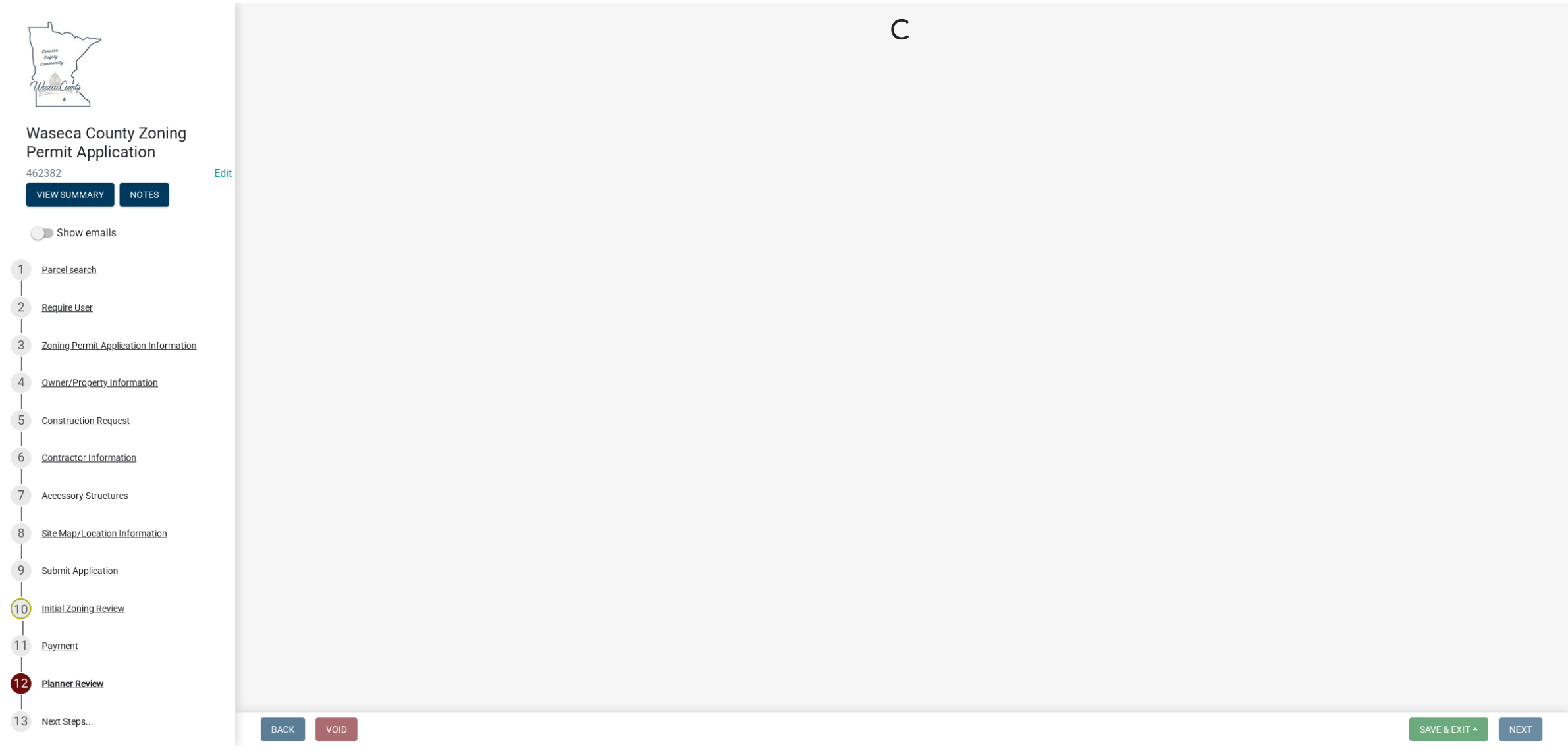
scroll to position [0, 0]
